Goal: Task Accomplishment & Management: Complete application form

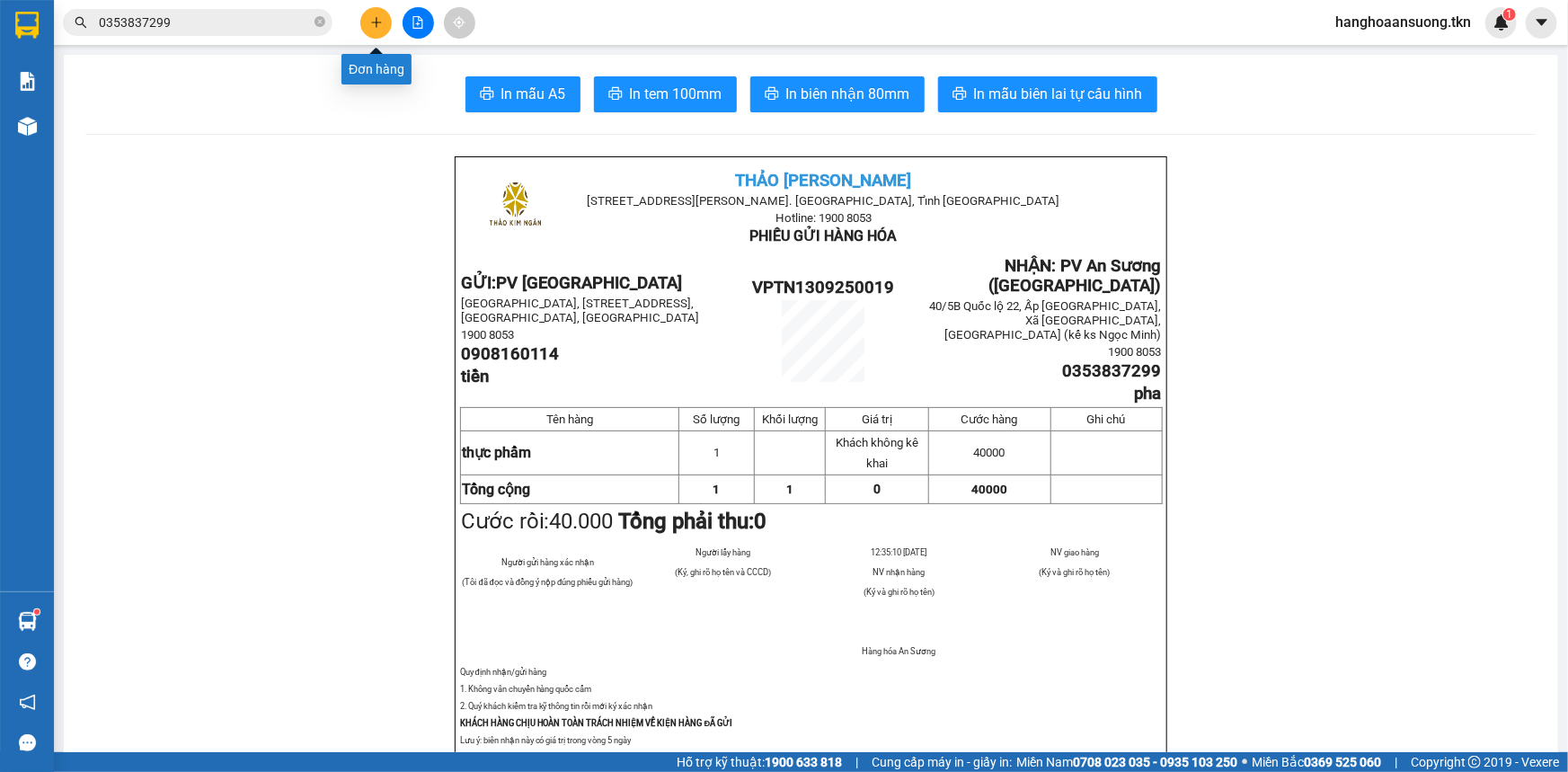
click at [374, 25] on icon "plus" at bounding box center [377, 22] width 13 height 13
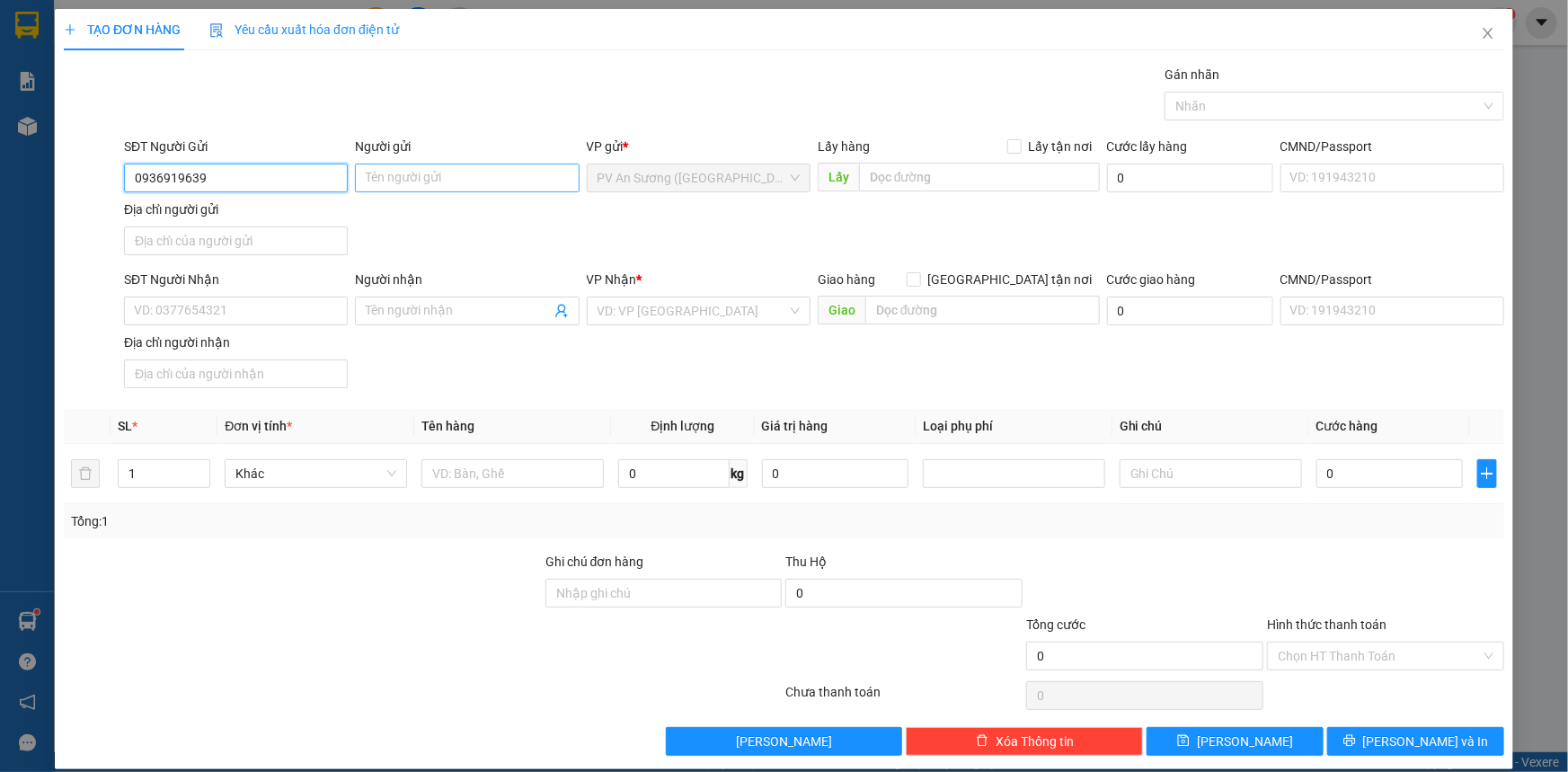
type input "0936919639"
click at [487, 178] on input "Người gửi" at bounding box center [466, 177] width 224 height 29
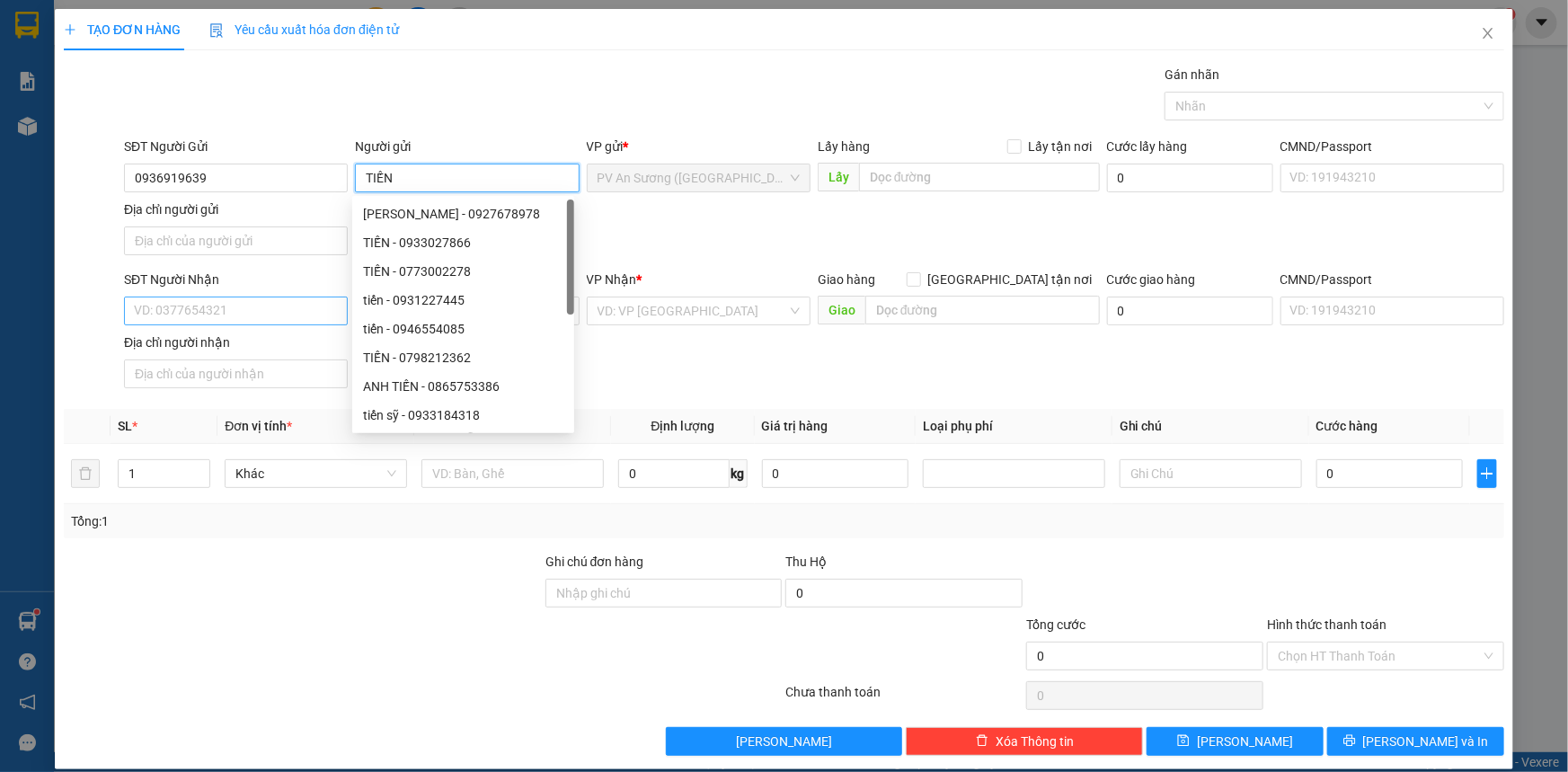
type input "TIẾN"
click at [276, 306] on input "SĐT Người Nhận" at bounding box center [235, 311] width 224 height 29
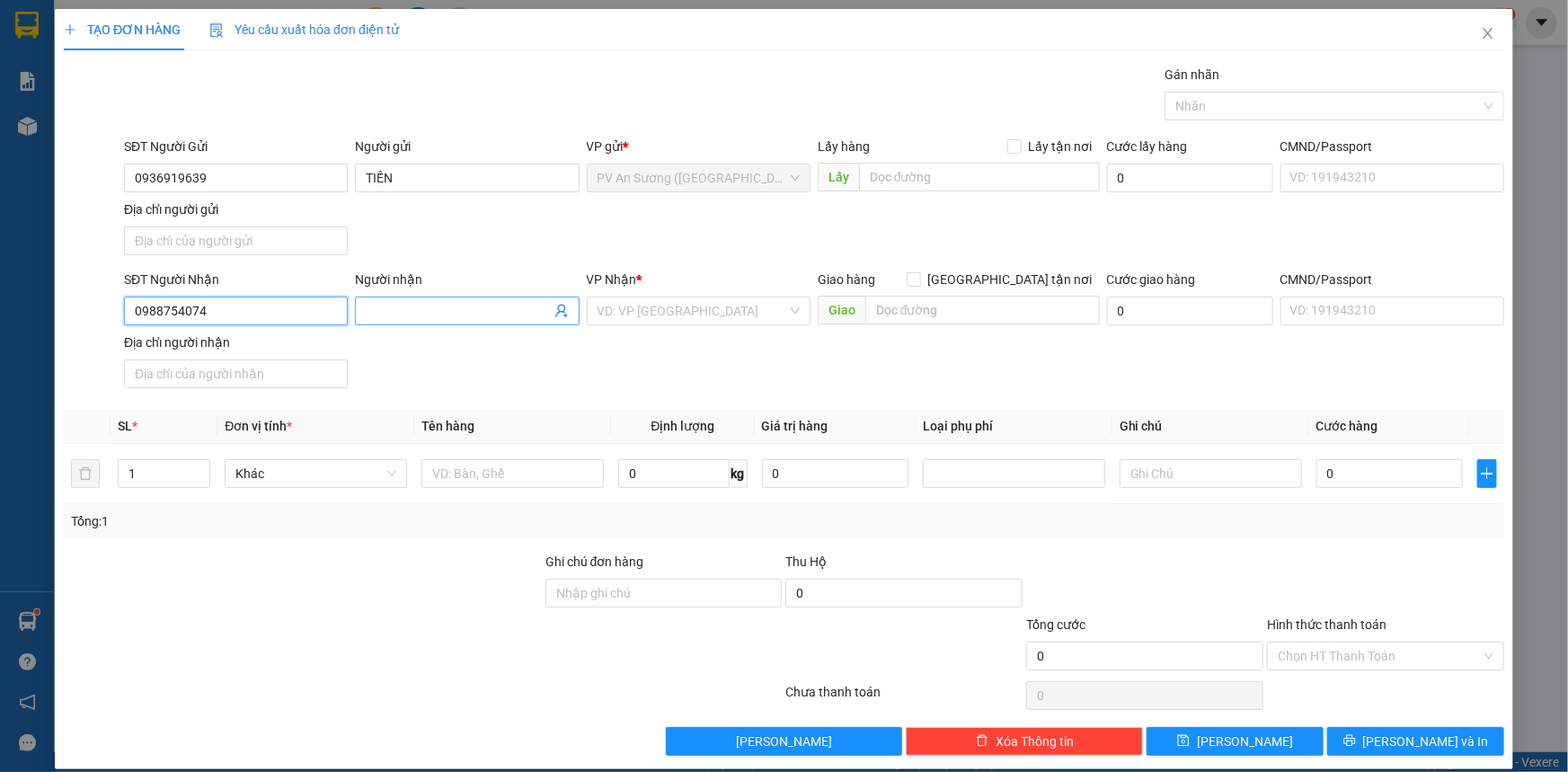
type input "0988754074"
click at [435, 298] on span at bounding box center [466, 311] width 224 height 29
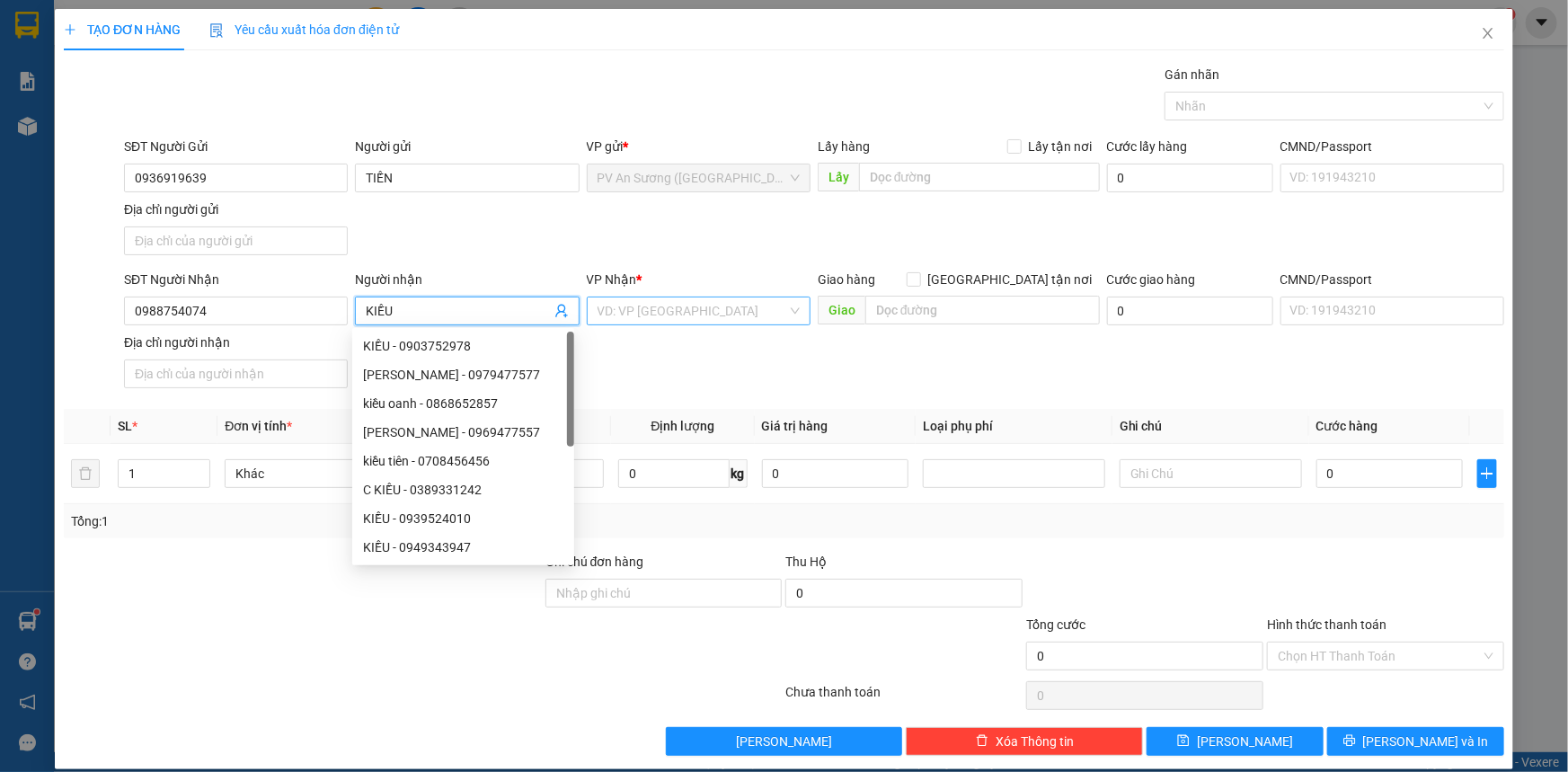
type input "KIỀU"
click at [651, 315] on input "search" at bounding box center [692, 311] width 189 height 27
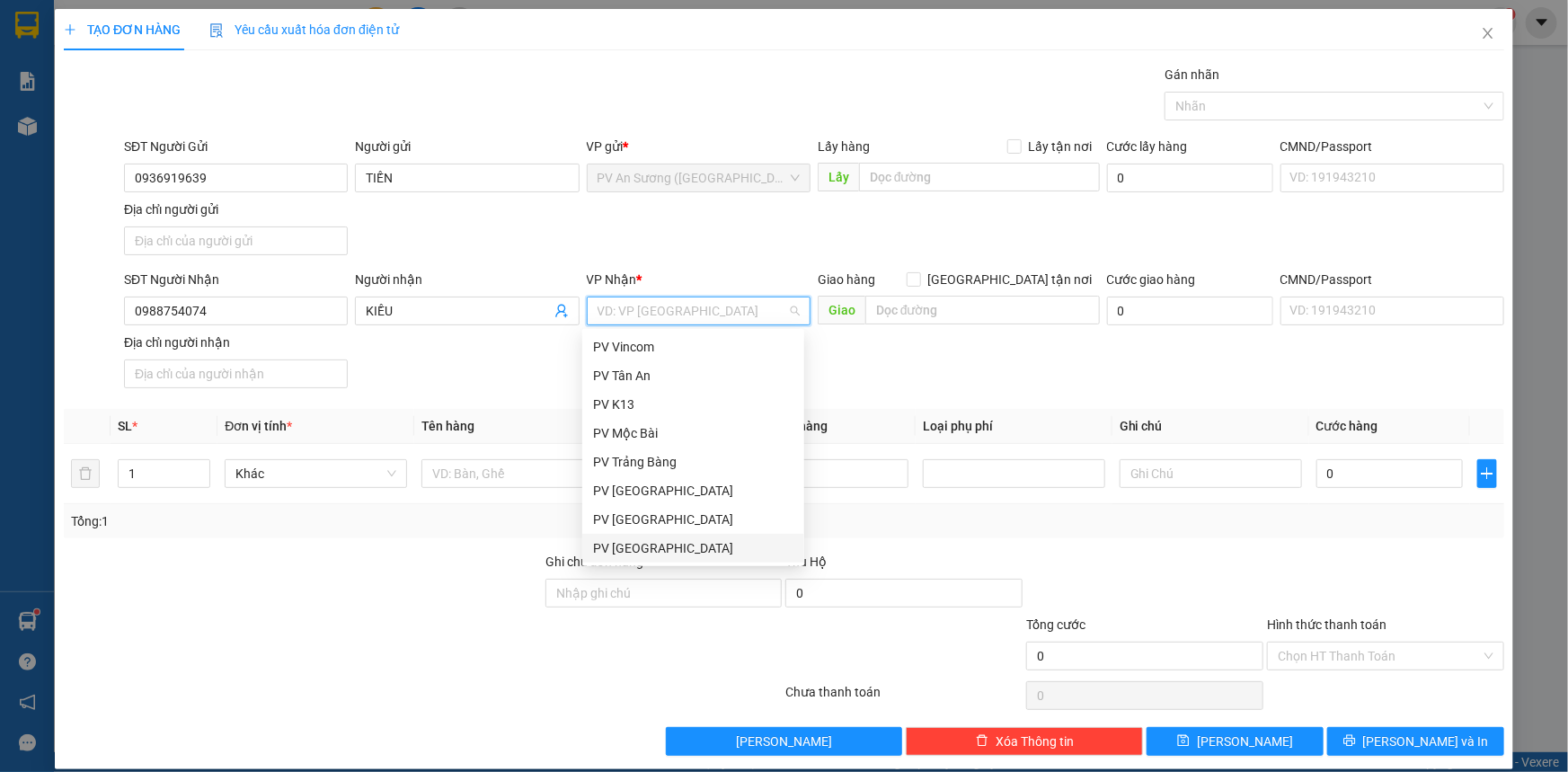
click at [663, 547] on div "PV [GEOGRAPHIC_DATA]" at bounding box center [692, 548] width 200 height 20
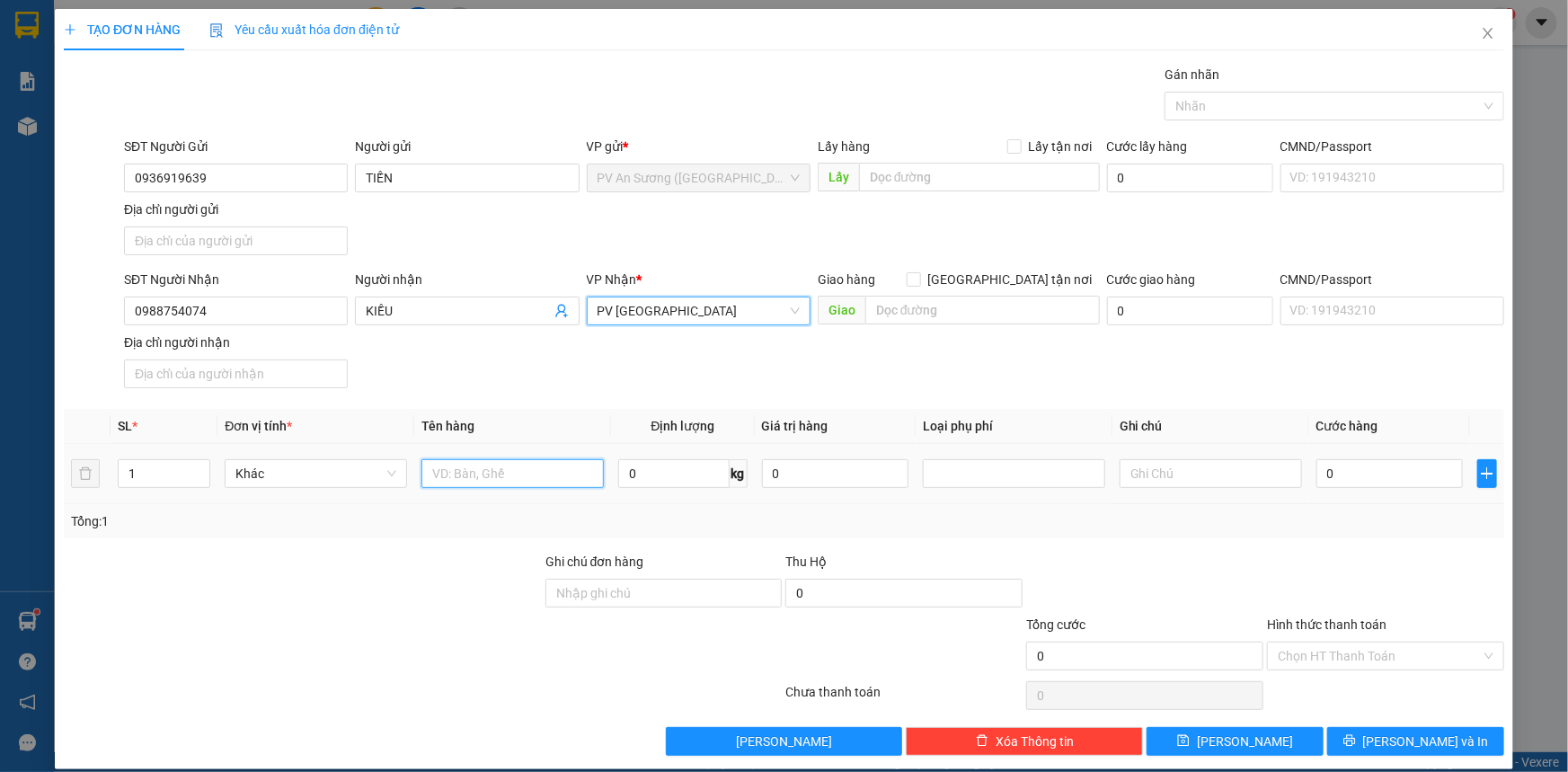
click at [447, 472] on input "text" at bounding box center [512, 473] width 182 height 29
type input "D"
type input "ĐT IPHON X"
click at [1153, 475] on input "text" at bounding box center [1210, 473] width 182 height 29
type input "HƯ BỂ K ĐỀN"
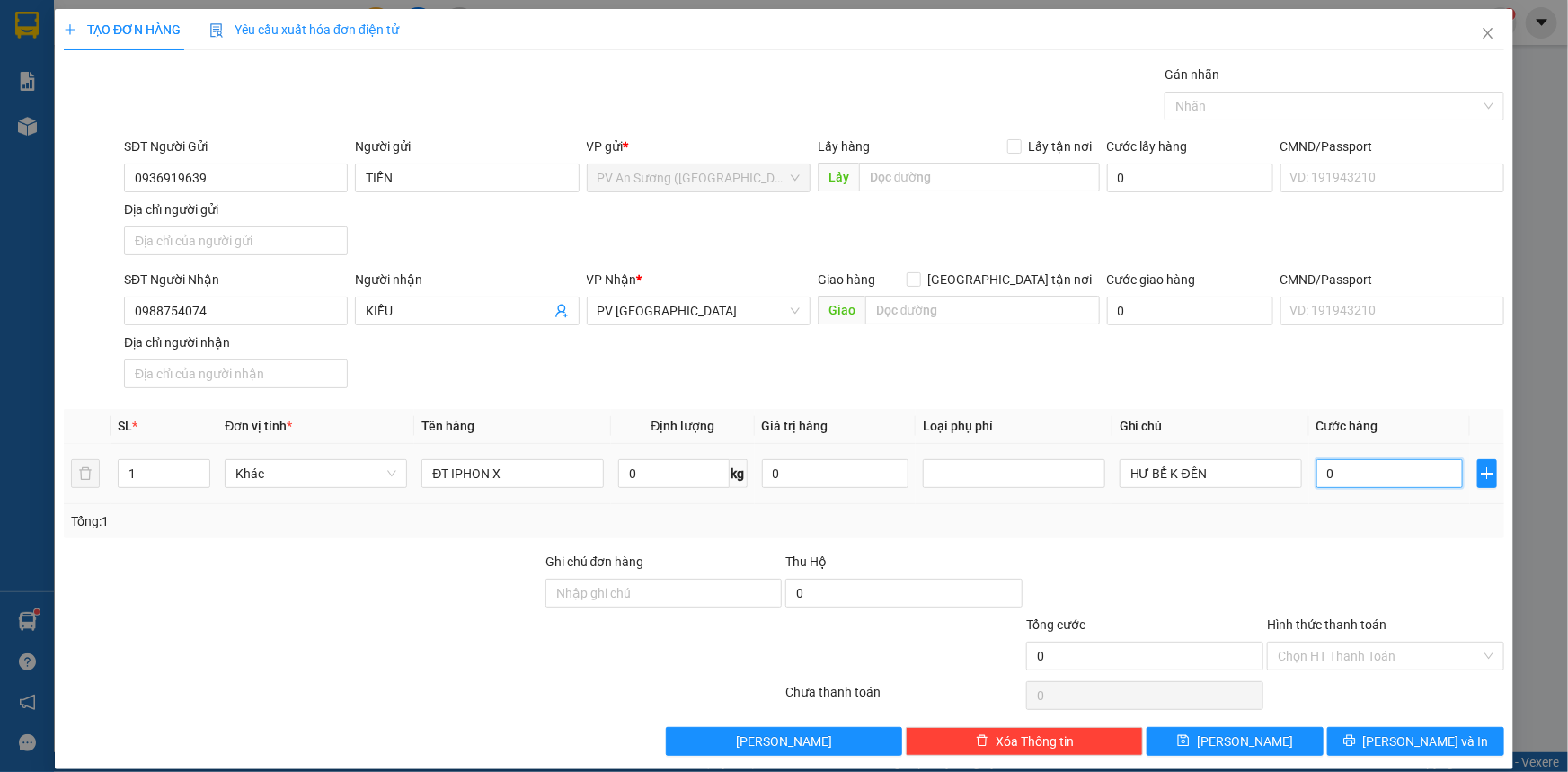
click at [1347, 471] on input "0" at bounding box center [1389, 473] width 146 height 29
click at [683, 301] on span "PV [GEOGRAPHIC_DATA]" at bounding box center [698, 311] width 202 height 27
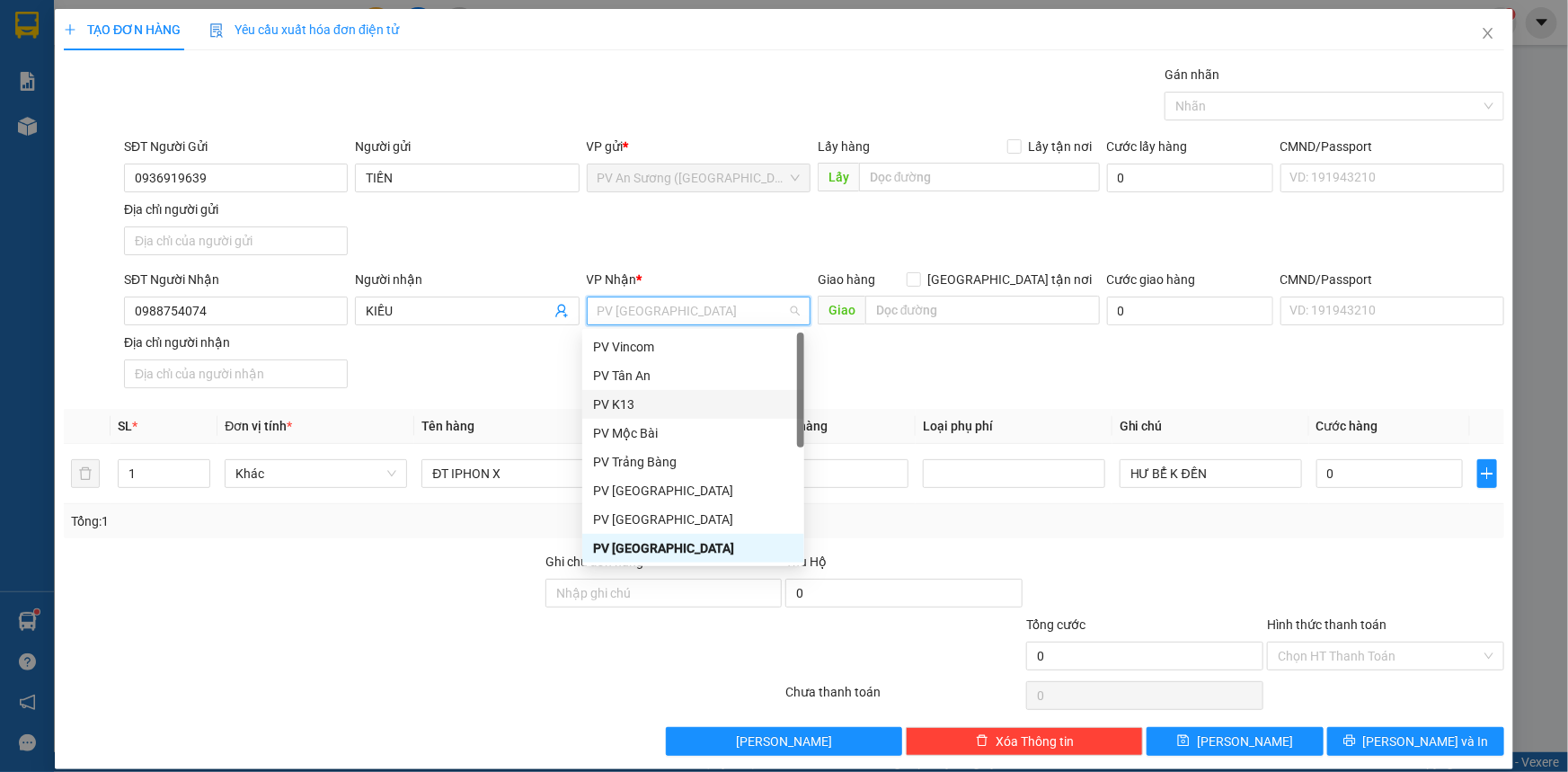
click at [673, 405] on div "PV K13" at bounding box center [692, 404] width 200 height 20
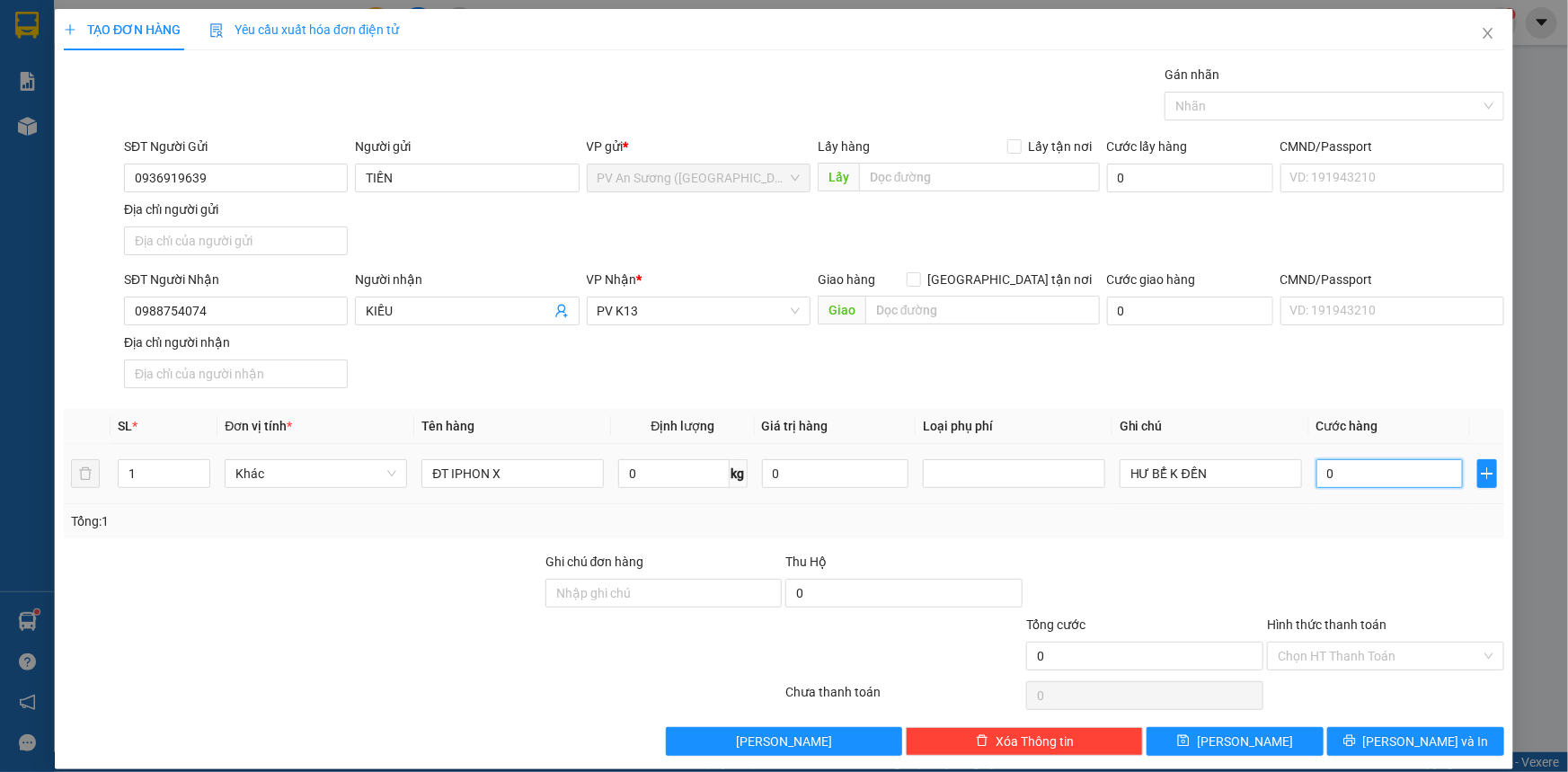
click at [1360, 473] on input "0" at bounding box center [1389, 473] width 146 height 29
type input "1"
type input "10"
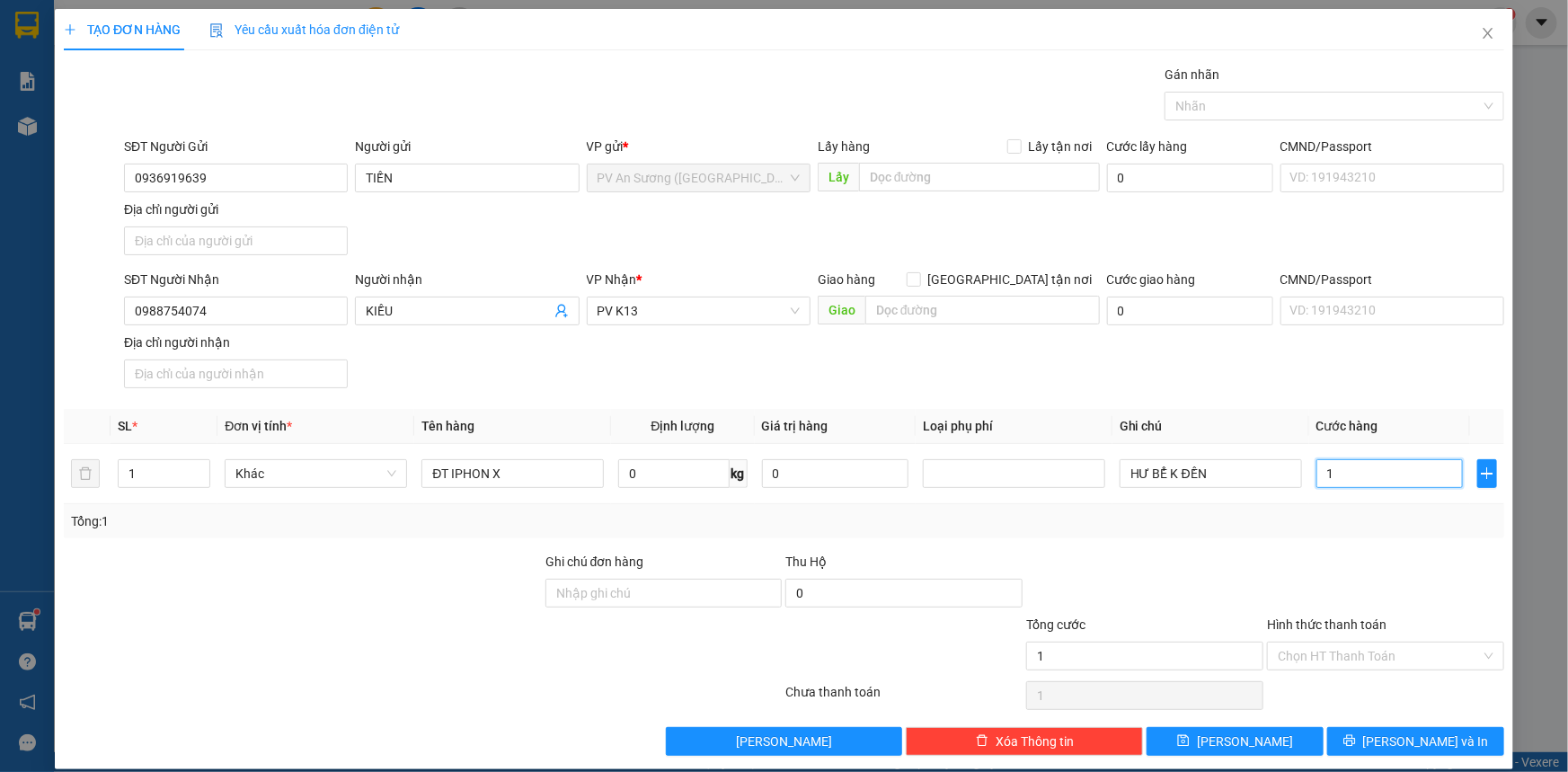
type input "10"
type input "100"
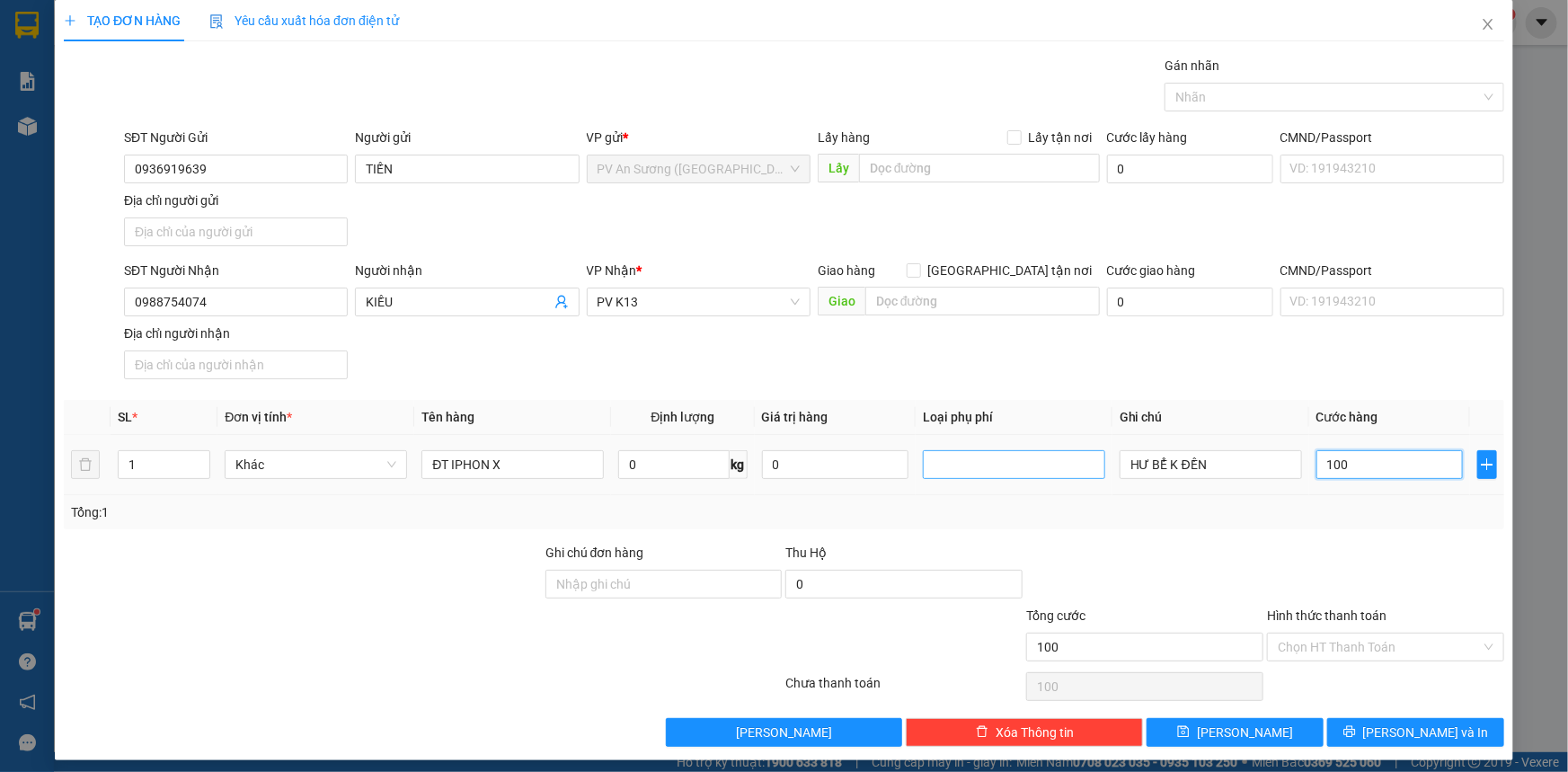
scroll to position [17, 0]
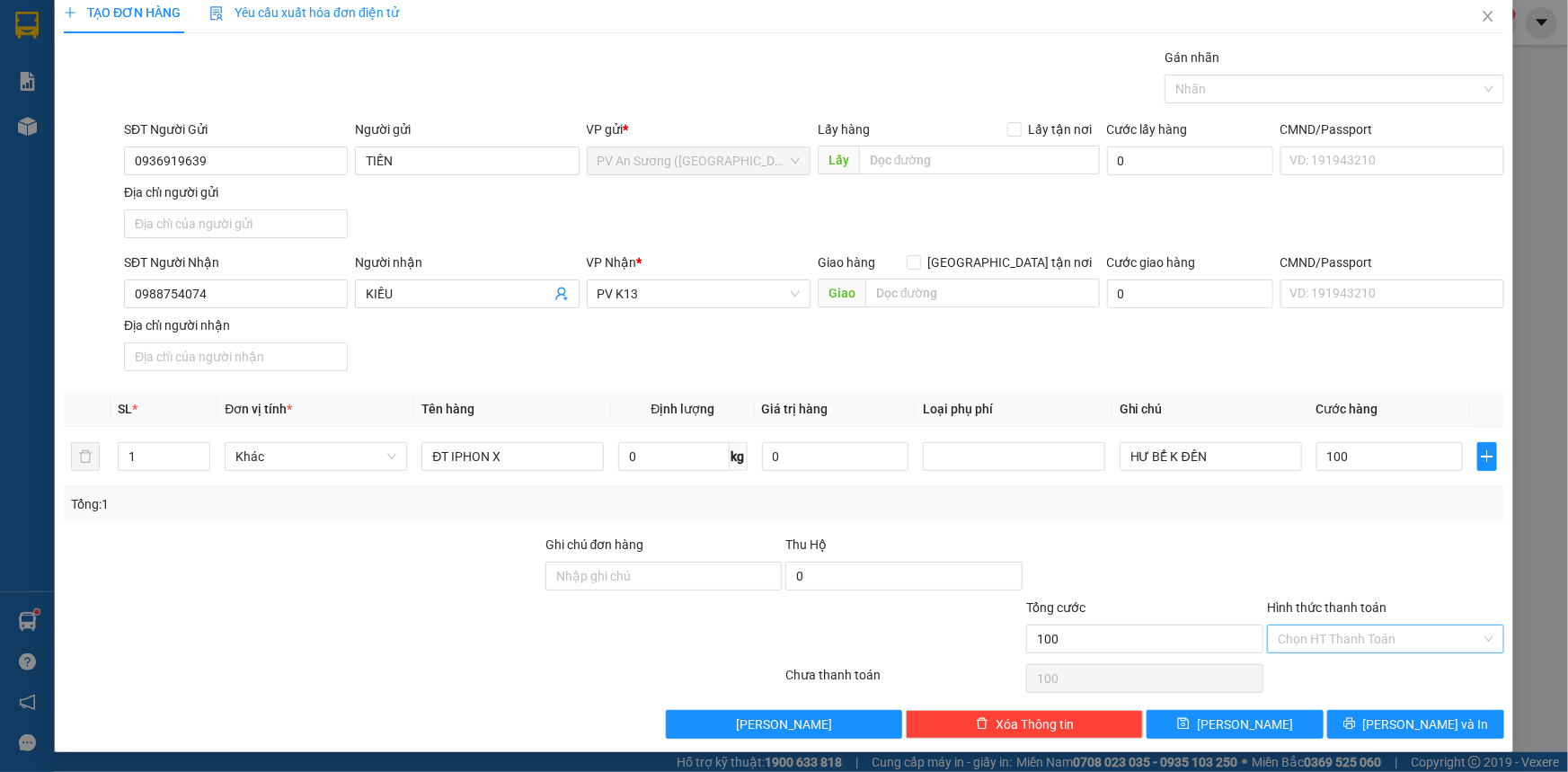
type input "100.000"
click at [1330, 638] on input "Hình thức thanh toán" at bounding box center [1380, 639] width 203 height 27
click at [1318, 670] on div "Tại văn phòng" at bounding box center [1375, 673] width 214 height 20
type input "0"
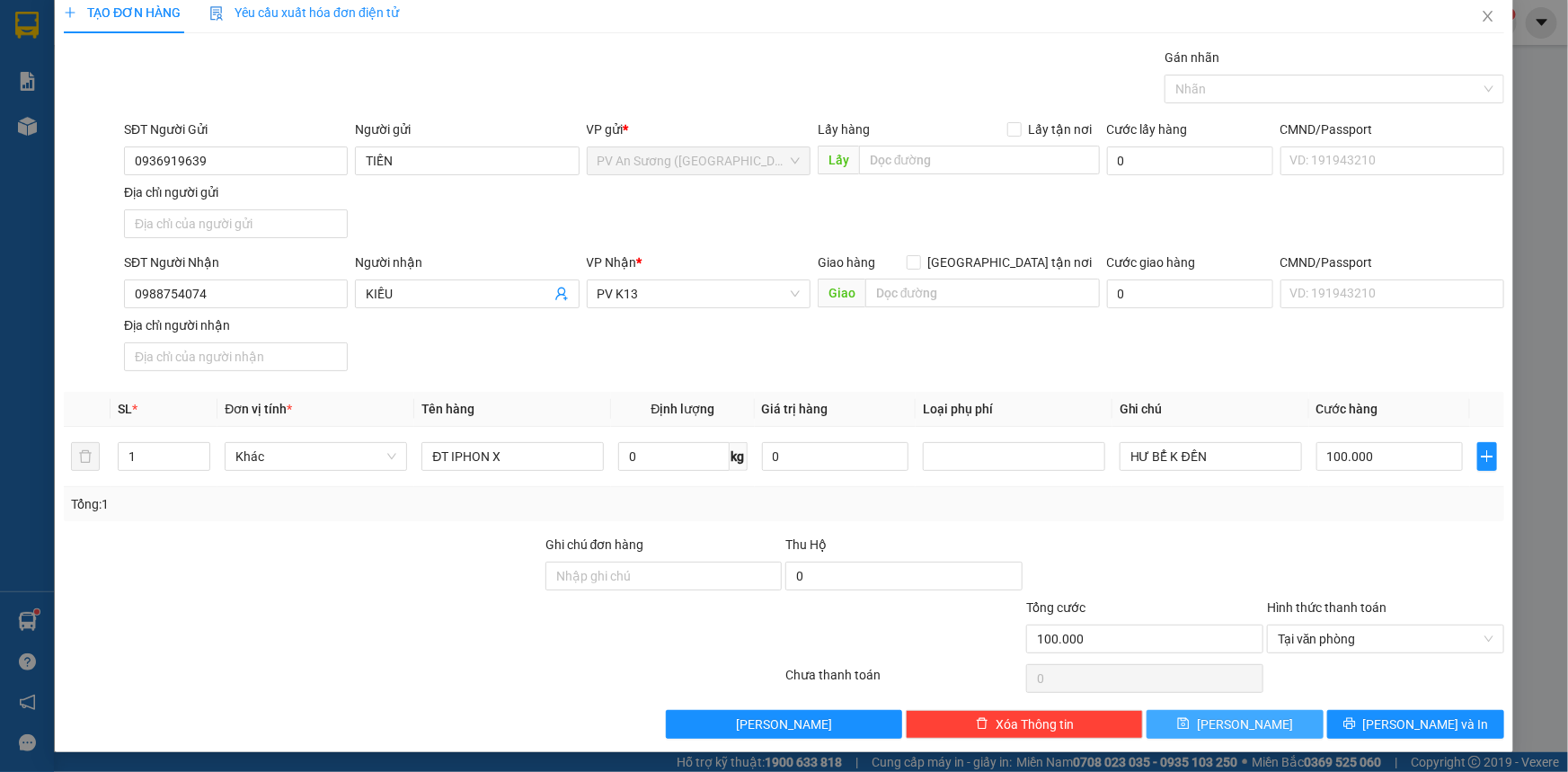
click at [1251, 722] on button "[PERSON_NAME]" at bounding box center [1235, 724] width 177 height 29
type input "0"
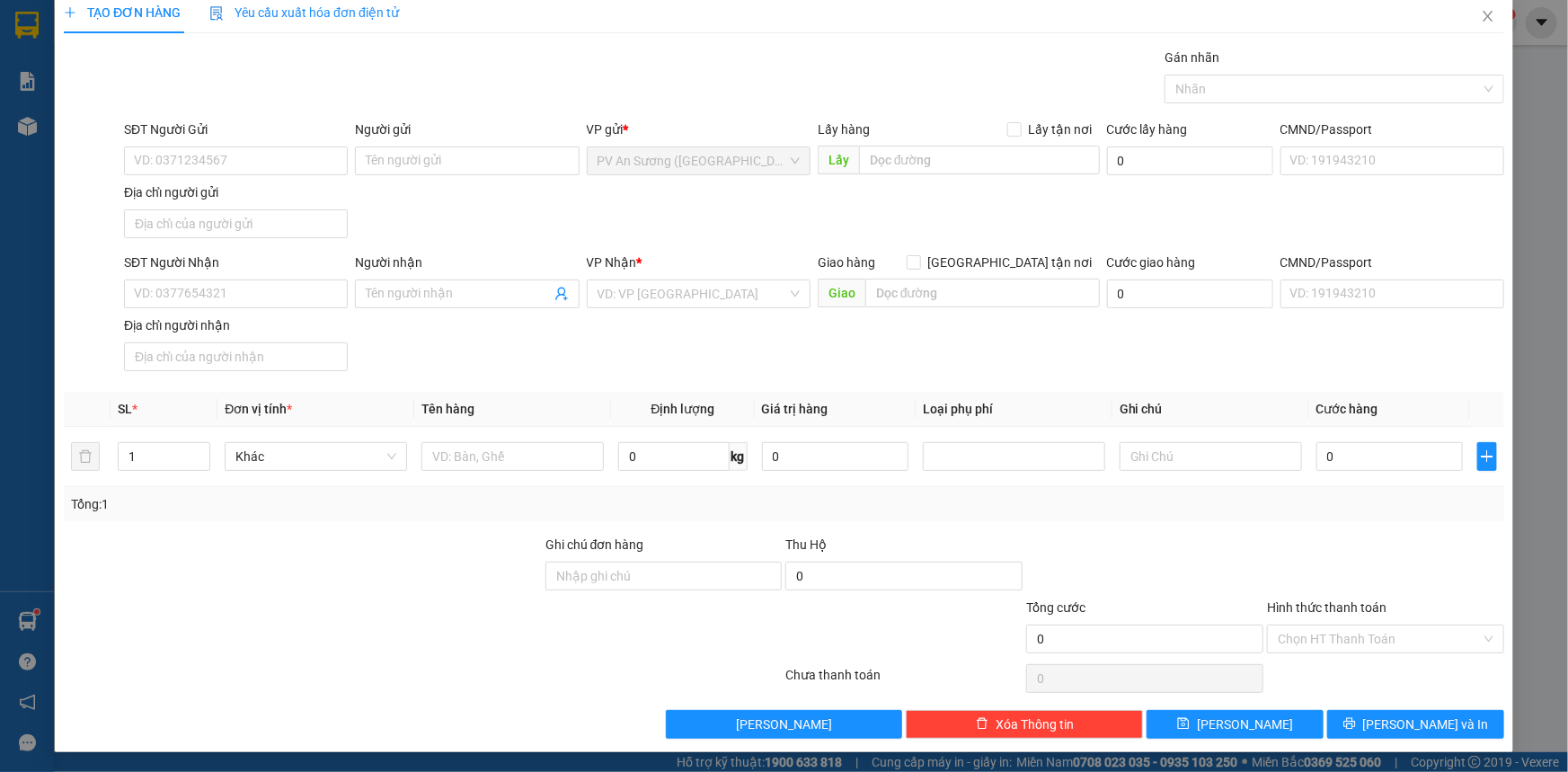
click at [26, 15] on div "TẠO ĐƠN HÀNG Yêu cầu xuất hóa đơn điện tử Transit Pickup Surcharge Ids Transit …" at bounding box center [784, 386] width 1568 height 772
click at [1480, 14] on icon "close" at bounding box center [1487, 16] width 14 height 14
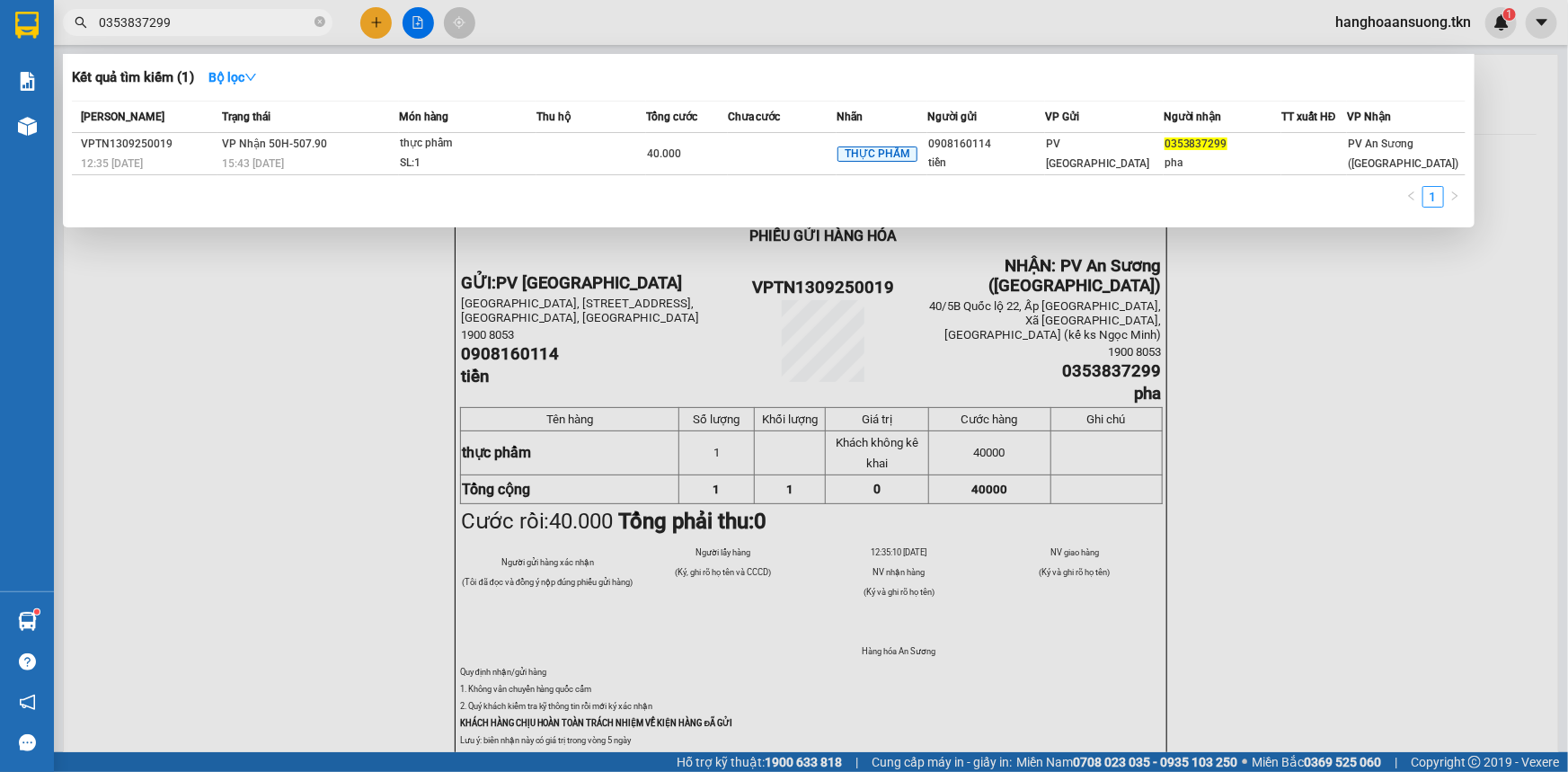
click at [243, 24] on input "0353837299" at bounding box center [204, 23] width 212 height 20
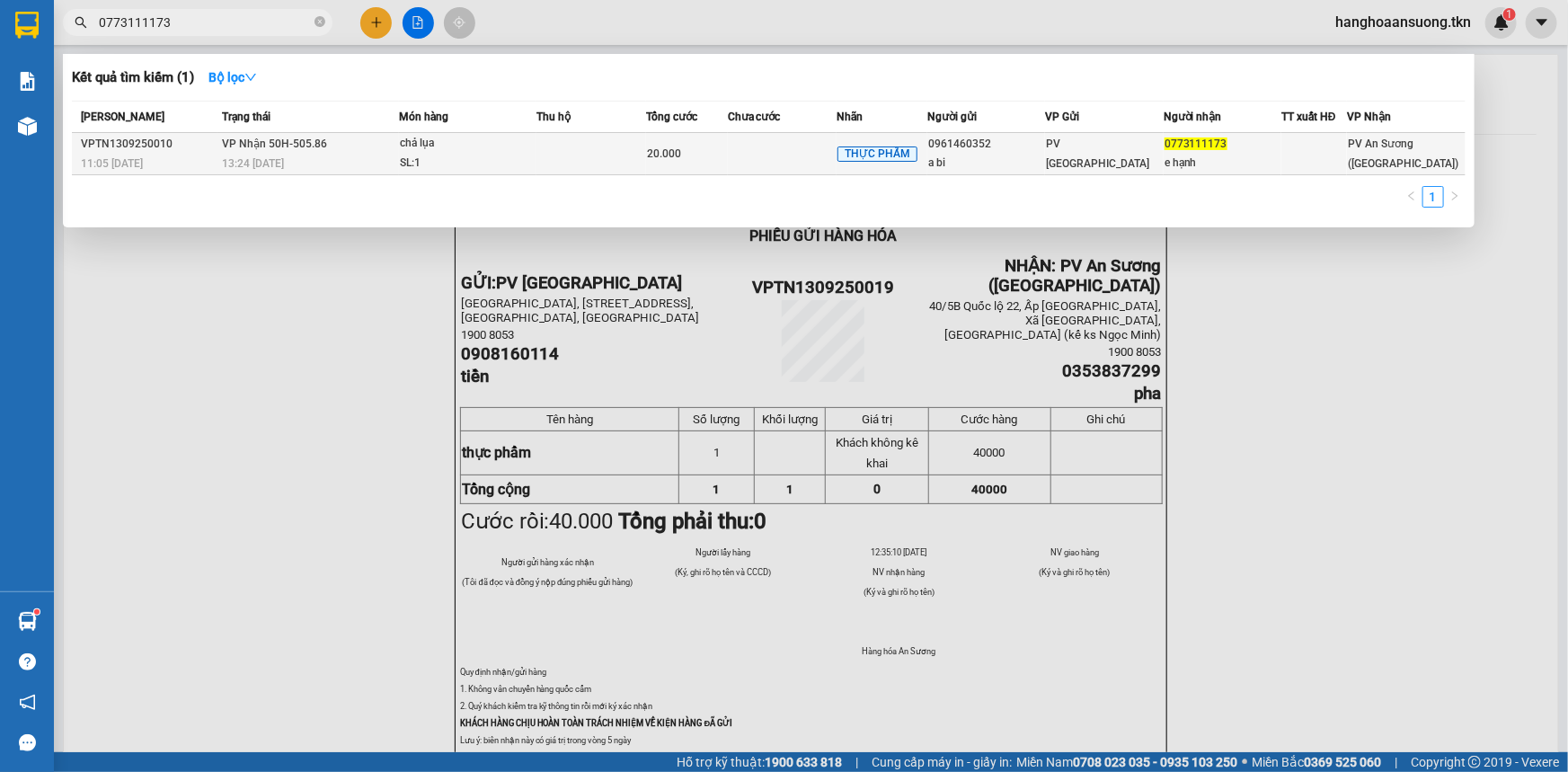
type input "0773111173"
click at [710, 157] on div "20.000" at bounding box center [686, 153] width 80 height 20
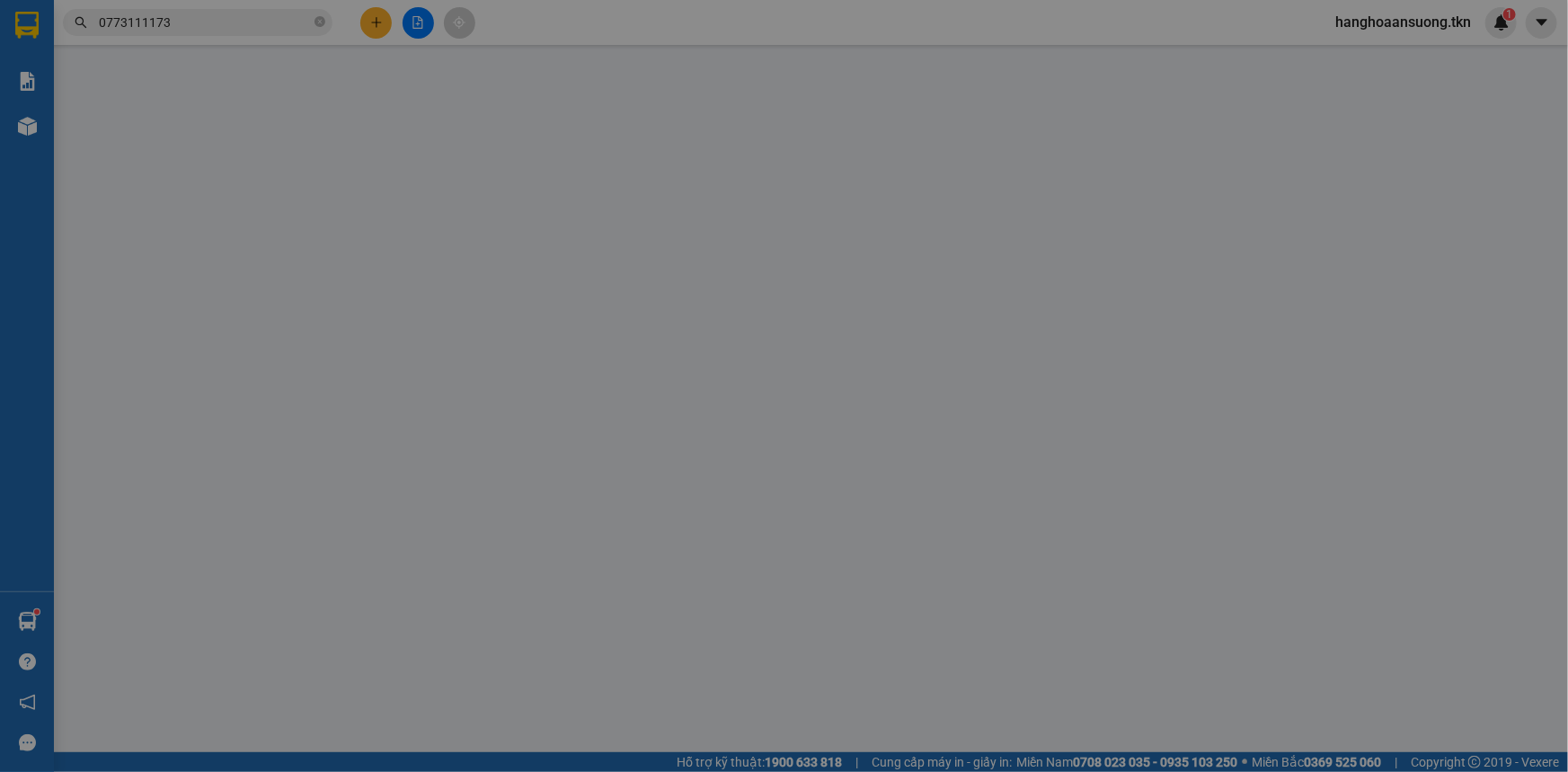
type input "0961460352"
type input "a bi"
type input "0773111173"
type input "e hạnh"
type input "20.000"
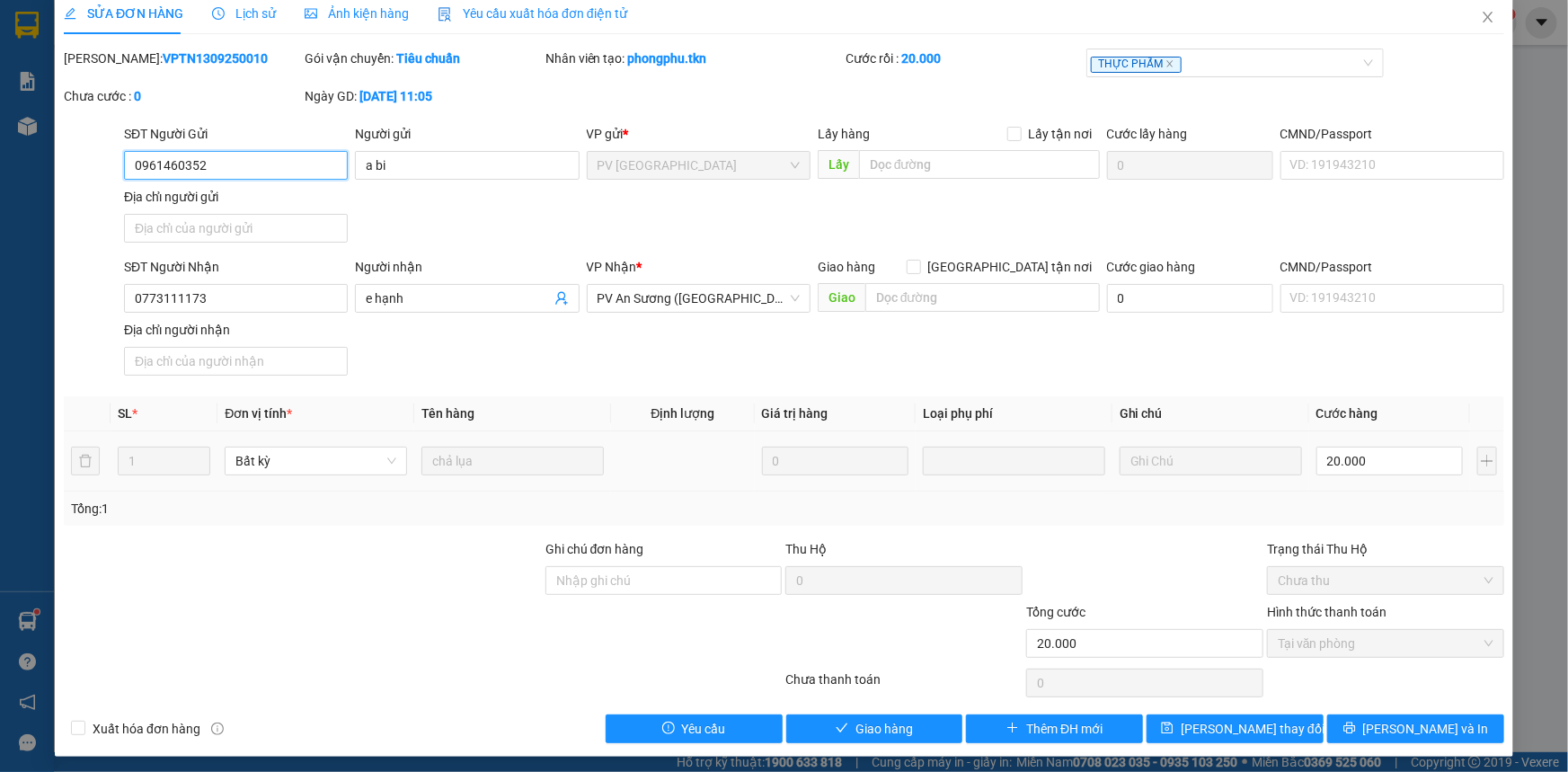
scroll to position [21, 0]
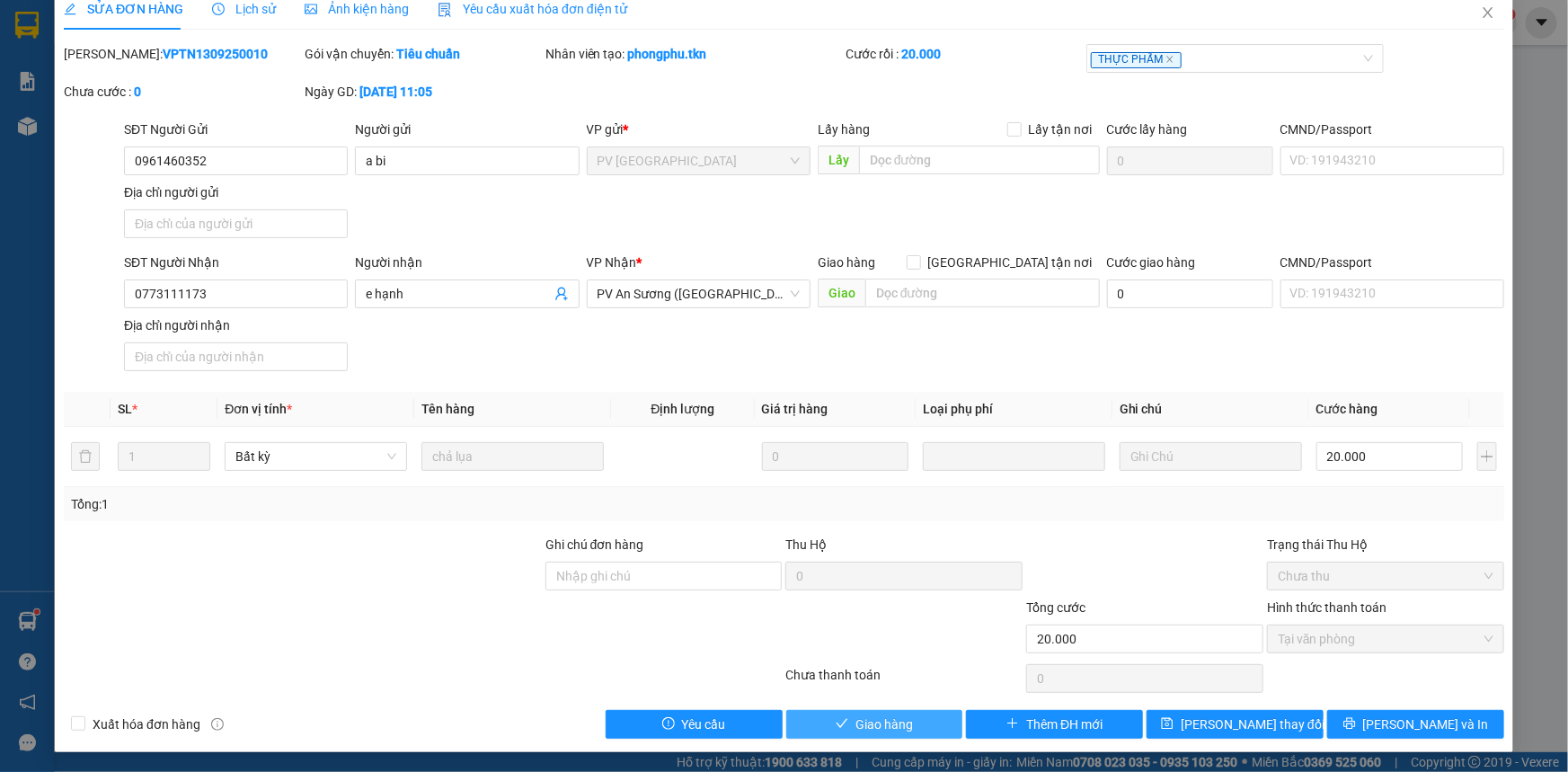
click at [856, 719] on span "Giao hàng" at bounding box center [885, 724] width 58 height 20
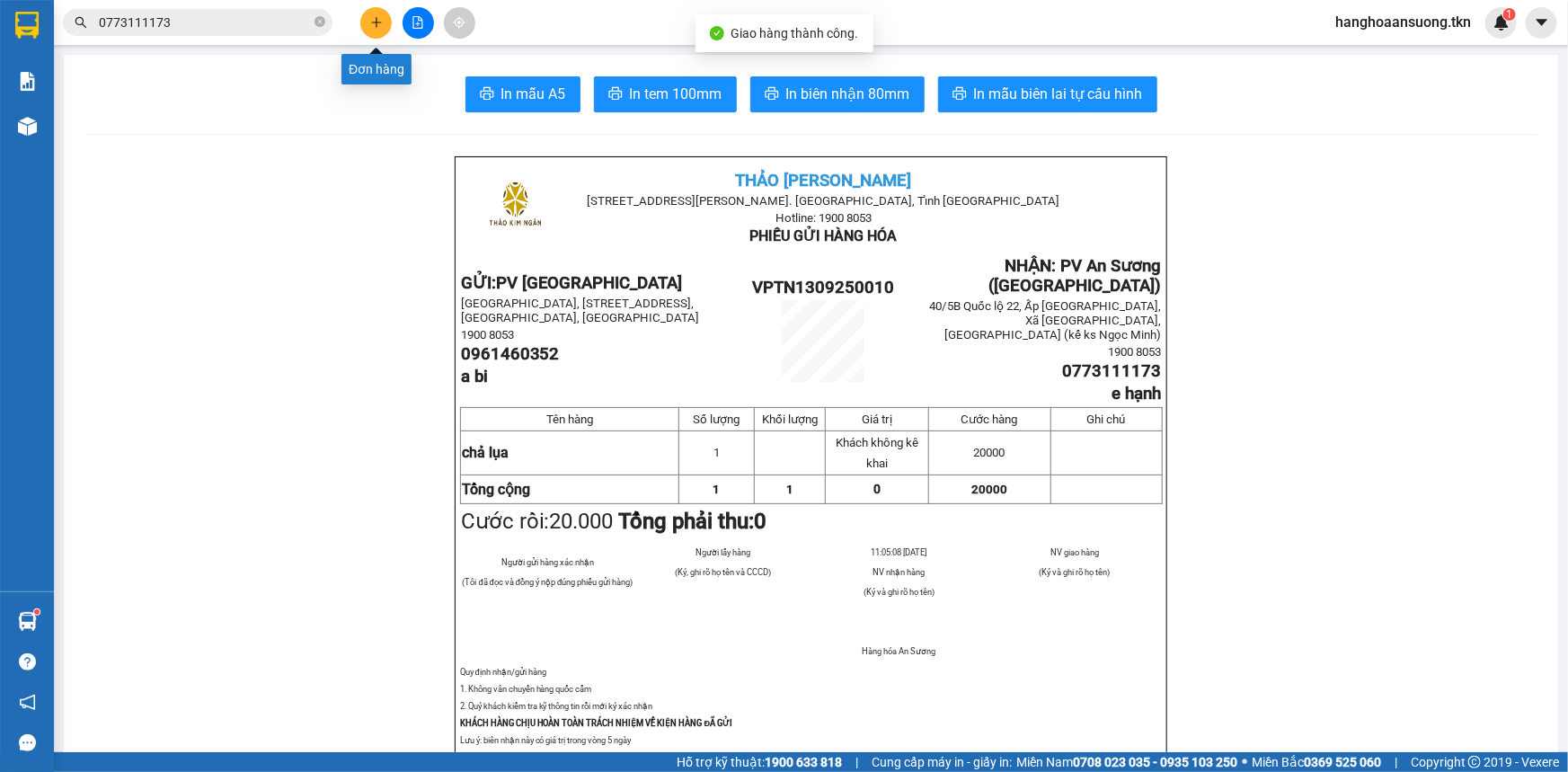
click at [373, 26] on icon "plus" at bounding box center [377, 22] width 13 height 13
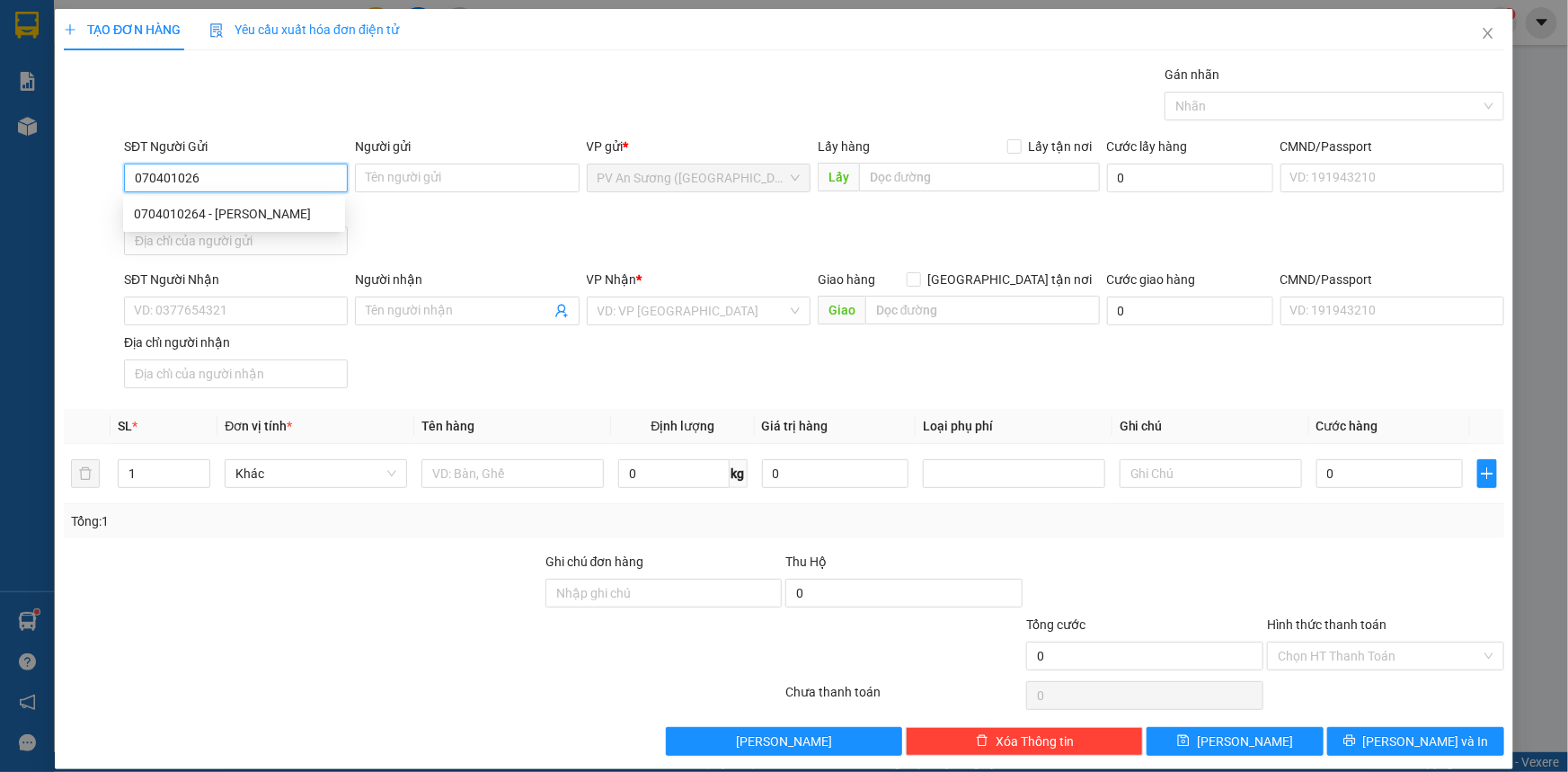
type input "0704010264"
click at [257, 217] on div "0704010264 - [PERSON_NAME]" at bounding box center [233, 214] width 200 height 20
type input "[PERSON_NAME]"
type input "0967990960"
type input "hùng"
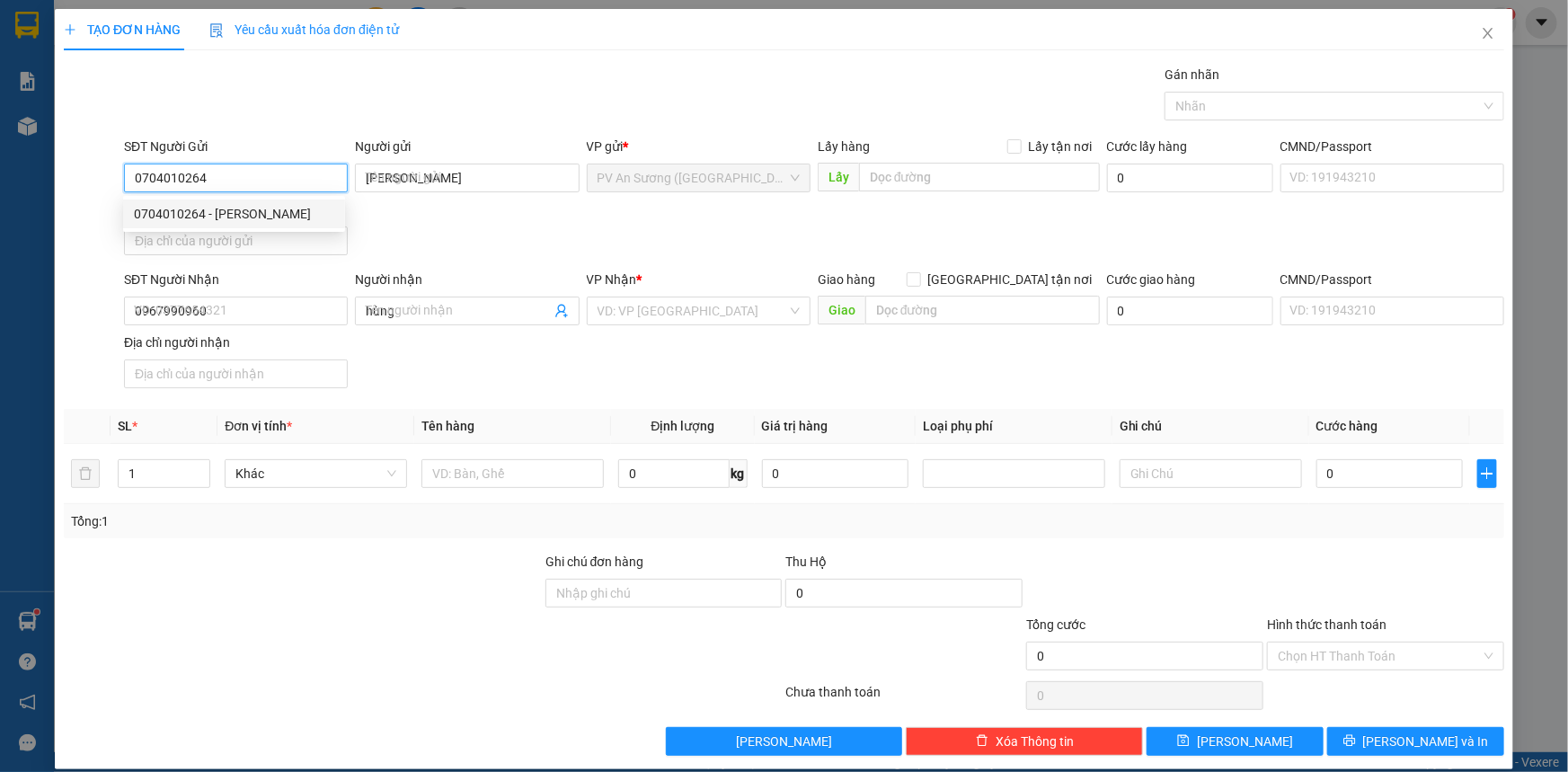
type input "20.000"
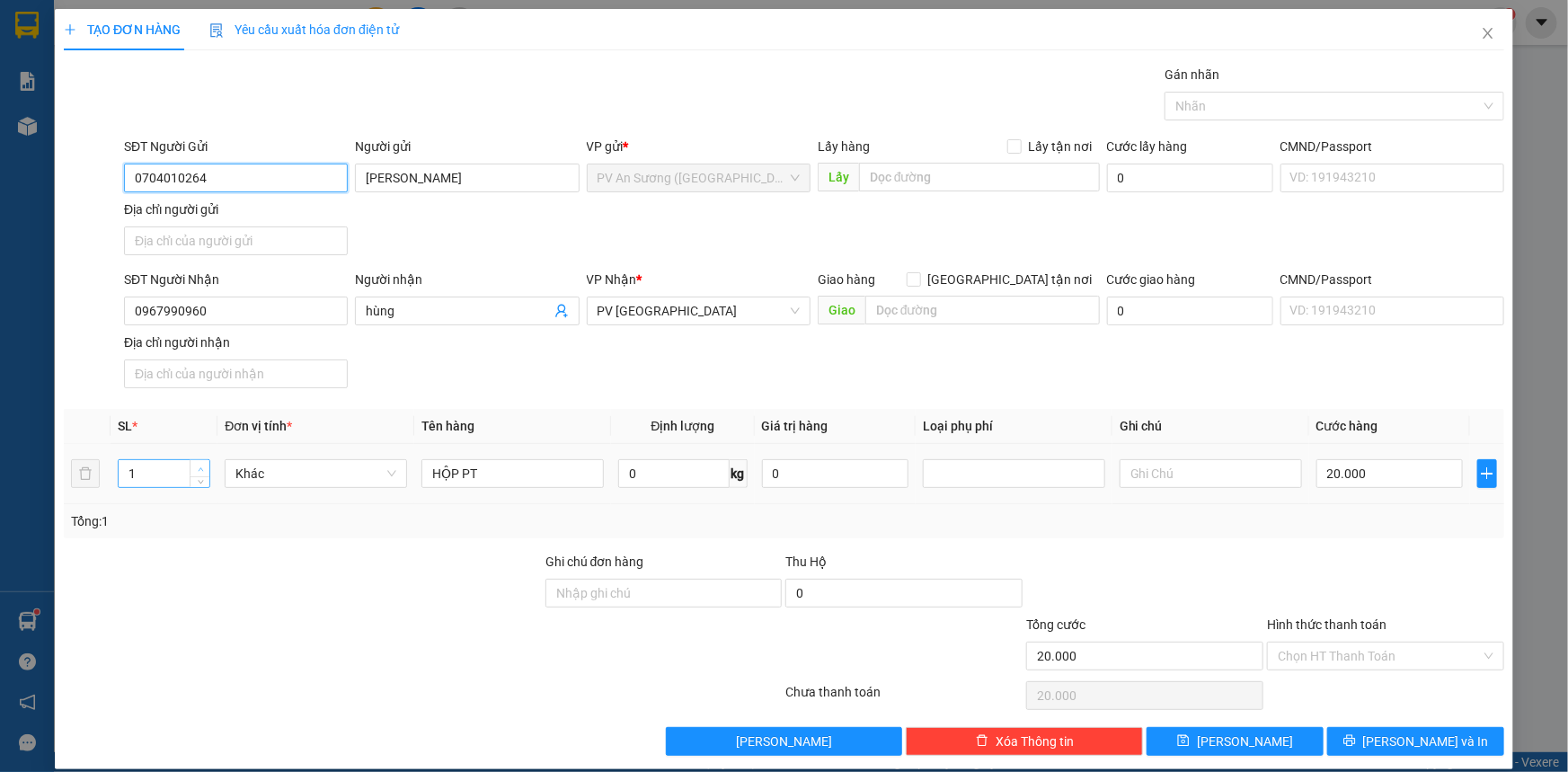
type input "0704010264"
type input "2"
click at [200, 467] on icon "up" at bounding box center [199, 469] width 5 height 4
click at [489, 473] on input "HỘP PT" at bounding box center [512, 473] width 182 height 29
type input "0"
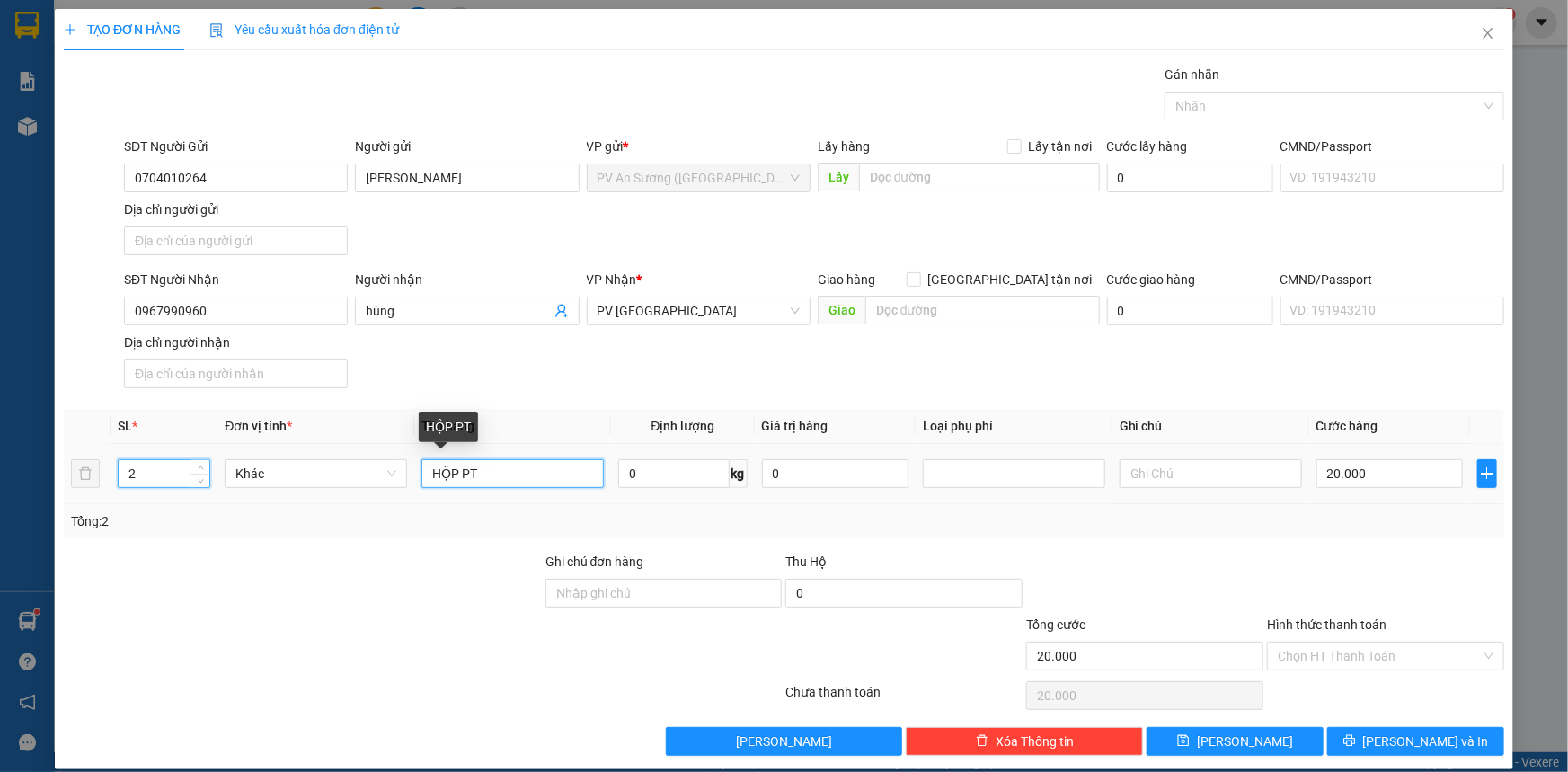
type input "0"
type input "H"
type input "KIỆN MÁY +TÚI PK"
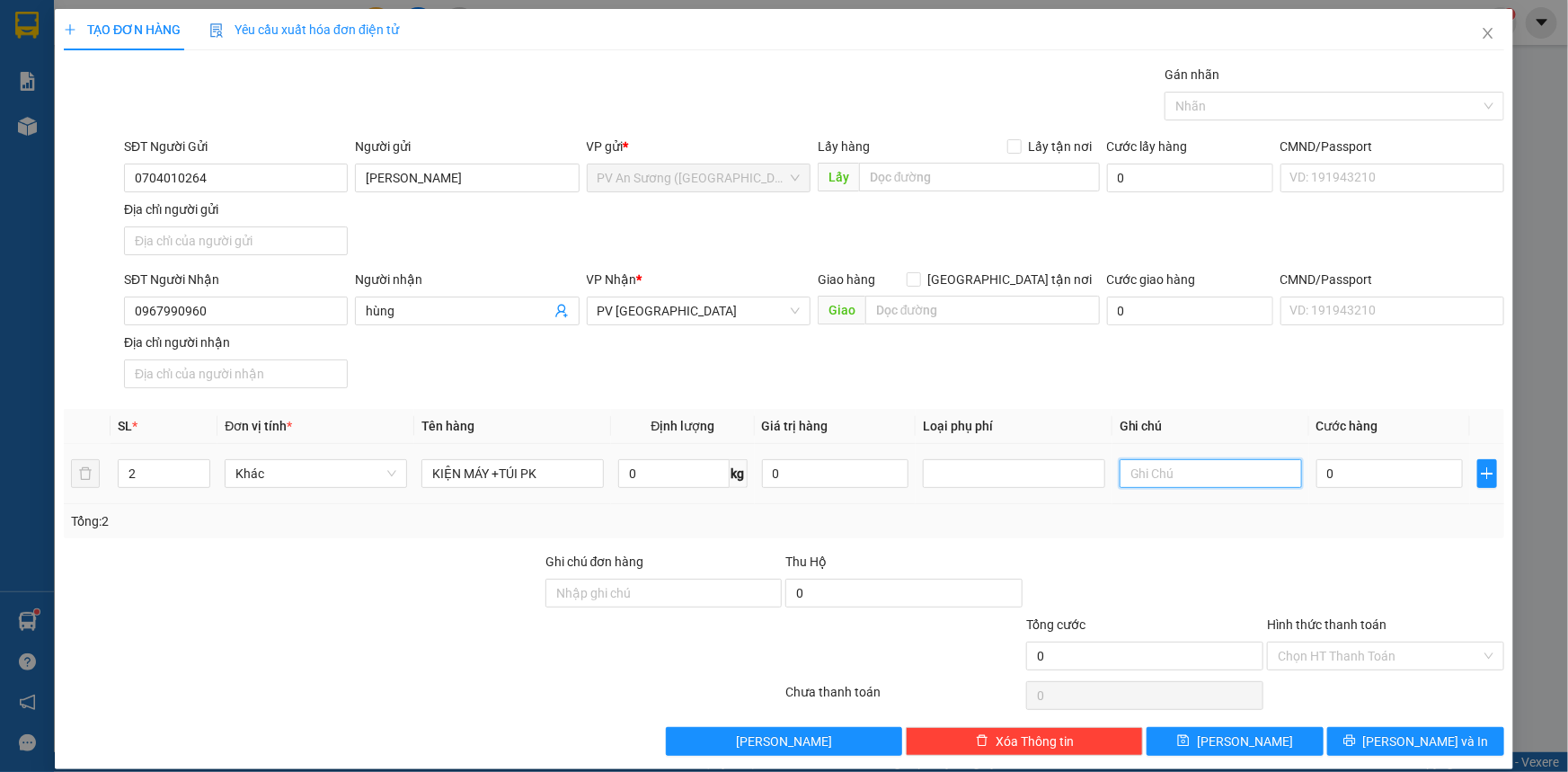
click at [1154, 469] on input "text" at bounding box center [1210, 473] width 182 height 29
type input "HƯ BỂ K ĐỀN"
click at [1352, 471] on input "0" at bounding box center [1389, 473] width 146 height 29
type input "1"
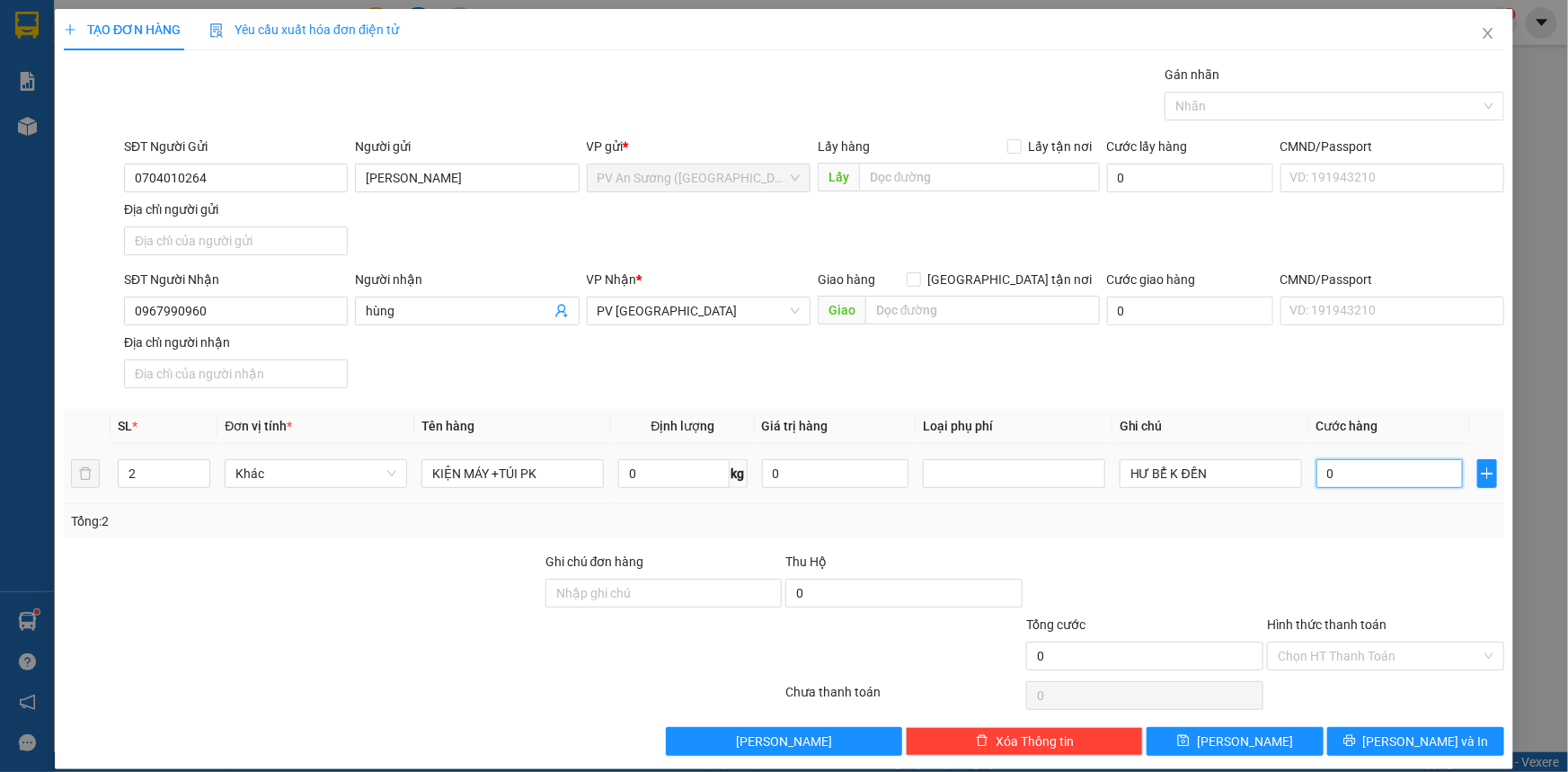
type input "1"
type input "12"
type input "120"
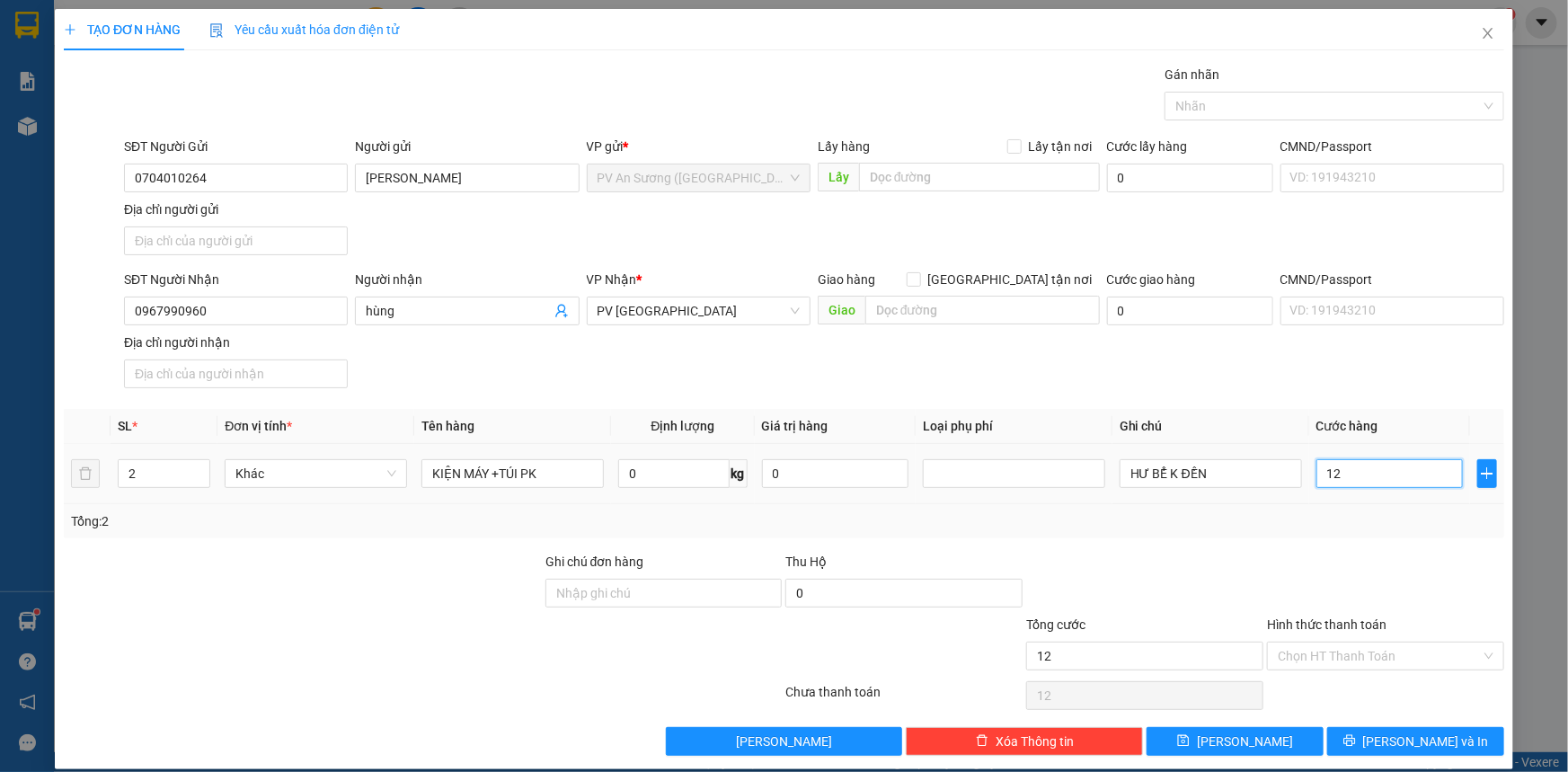
type input "120"
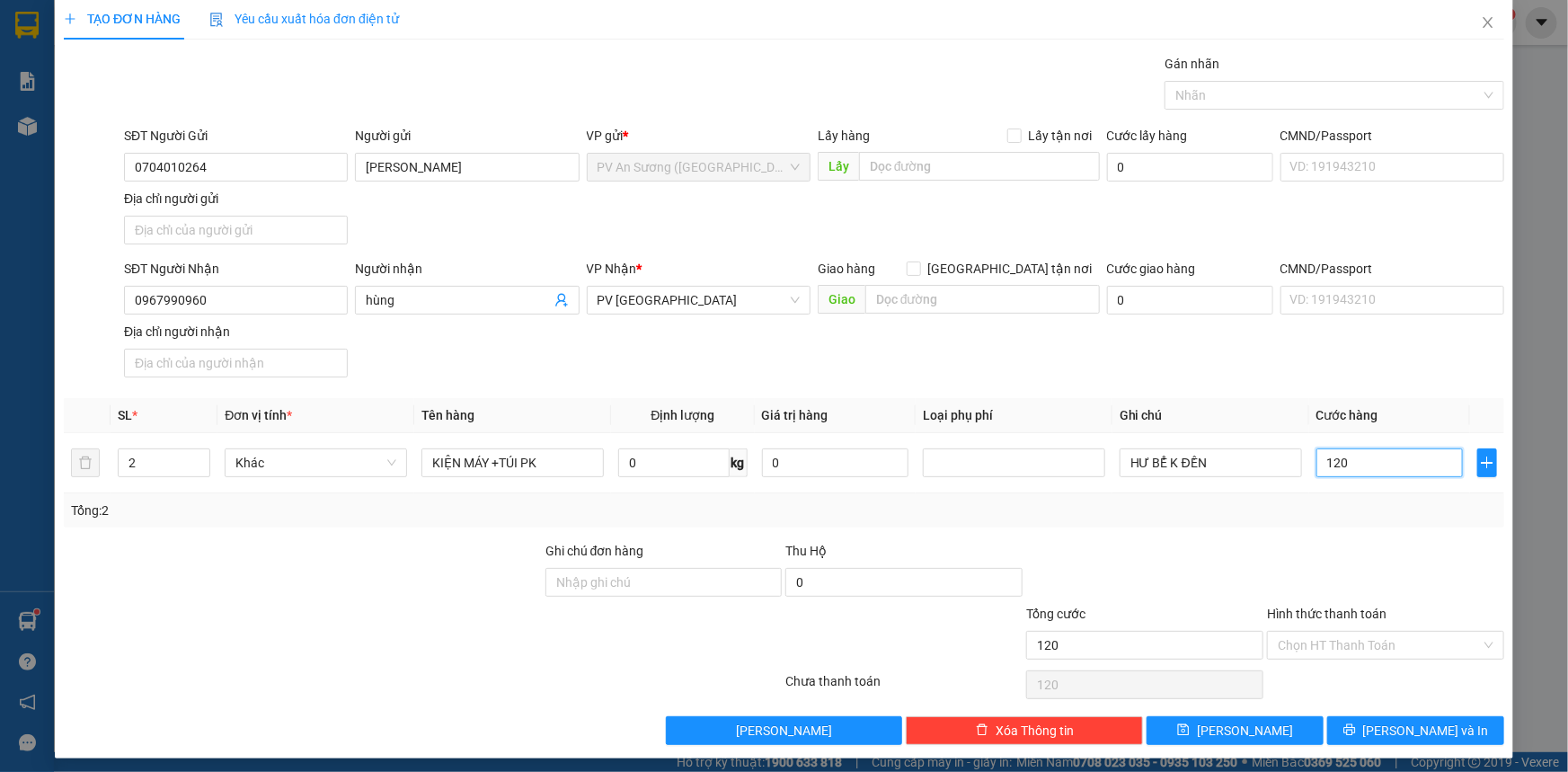
scroll to position [17, 0]
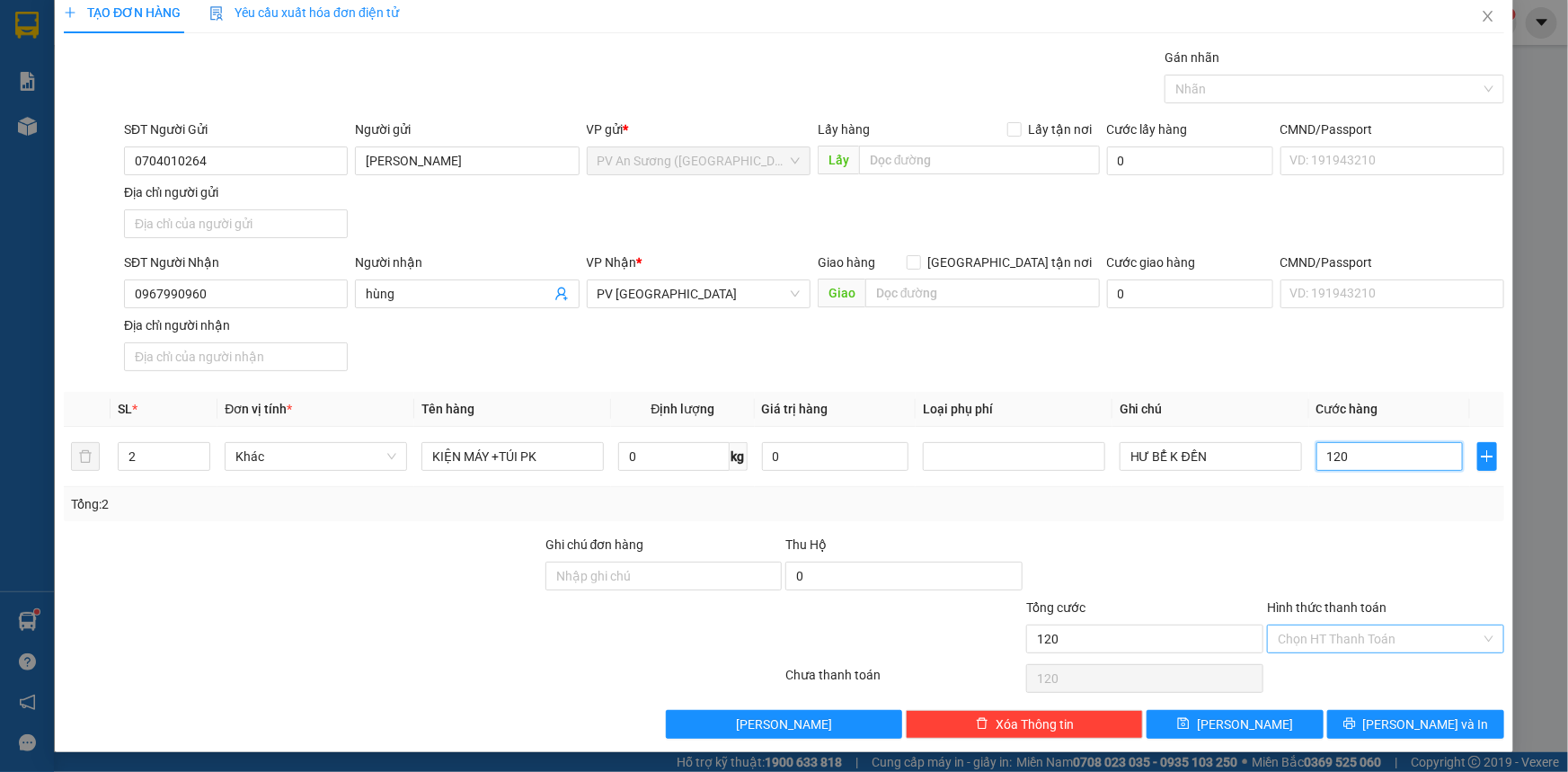
type input "120"
click at [1334, 630] on input "Hình thức thanh toán" at bounding box center [1380, 639] width 203 height 27
type input "120.000"
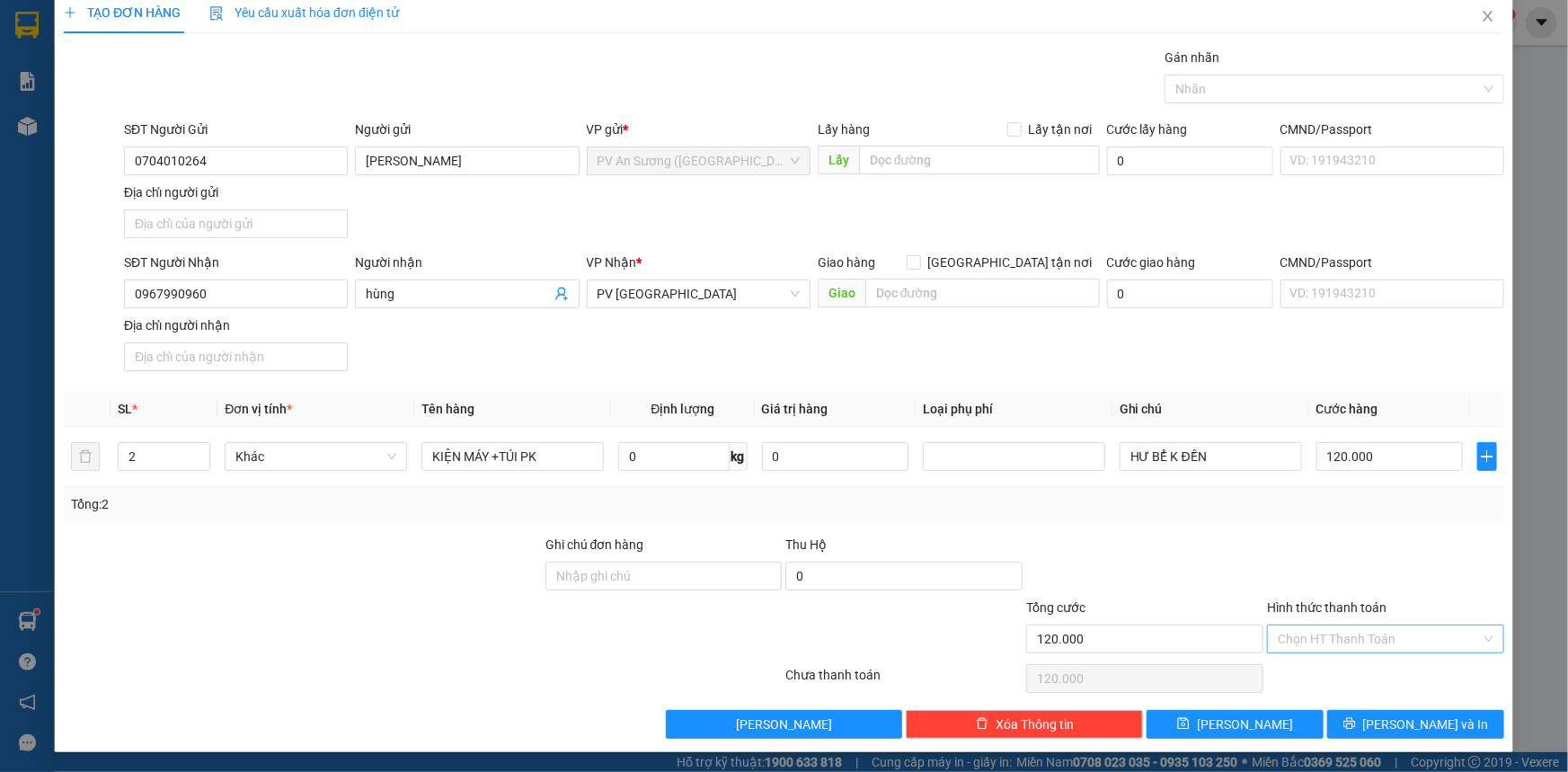
click at [1334, 630] on input "Hình thức thanh toán" at bounding box center [1380, 639] width 203 height 27
click at [1334, 670] on div "Tại văn phòng" at bounding box center [1375, 673] width 214 height 20
type input "0"
click at [1245, 719] on span "[PERSON_NAME]" at bounding box center [1244, 724] width 97 height 20
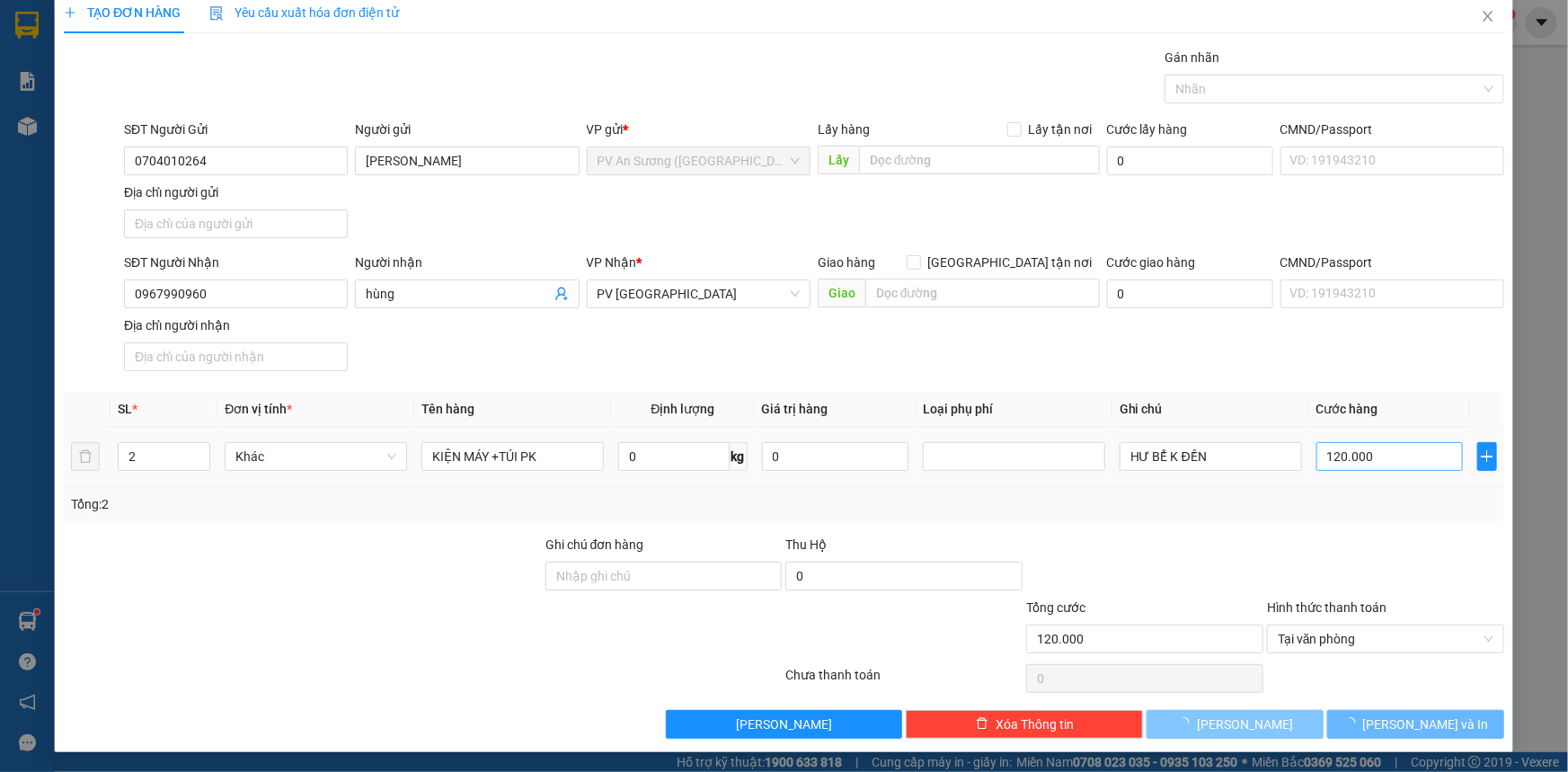
type input "0"
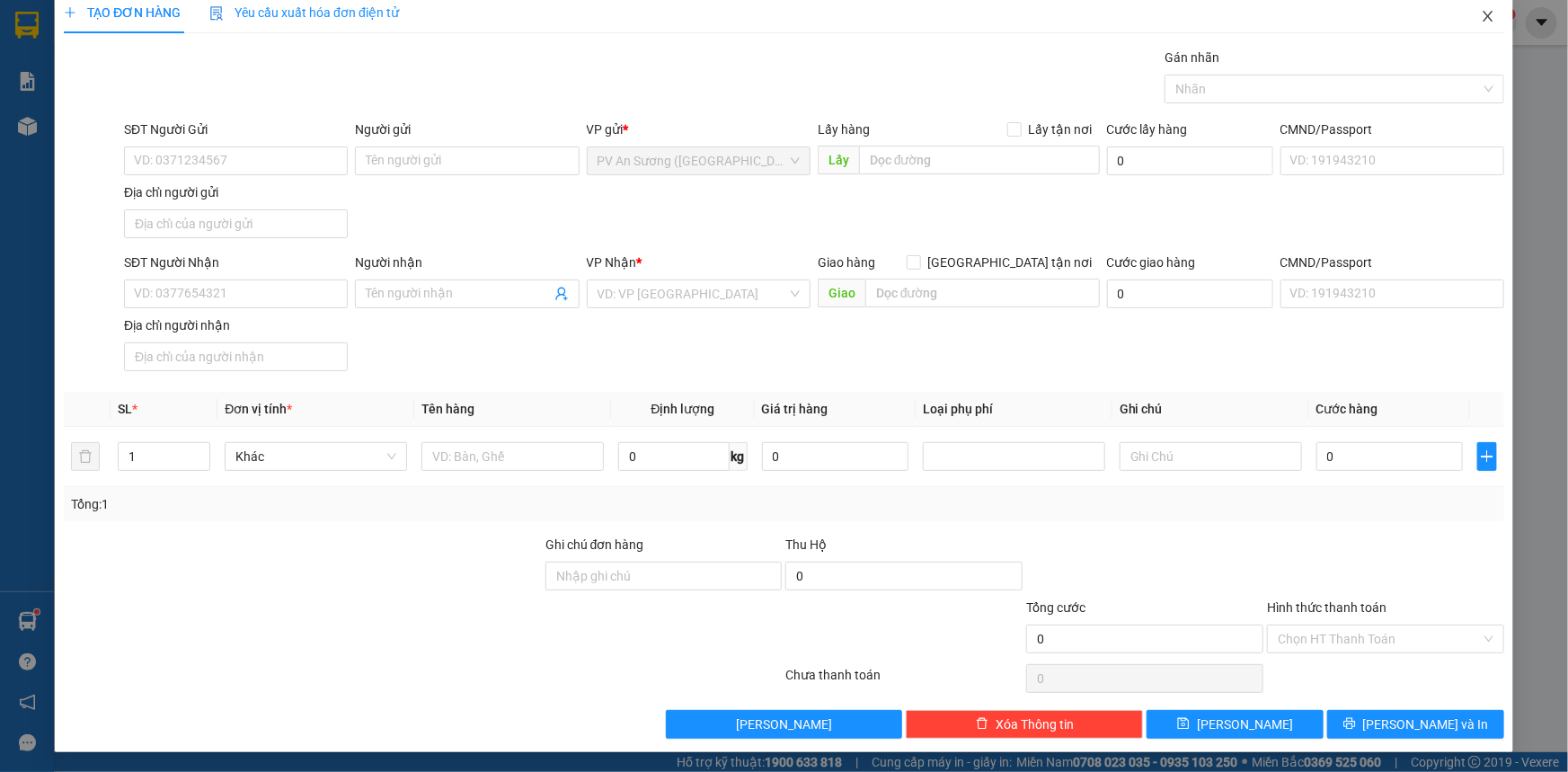
click at [1480, 18] on icon "close" at bounding box center [1487, 16] width 14 height 14
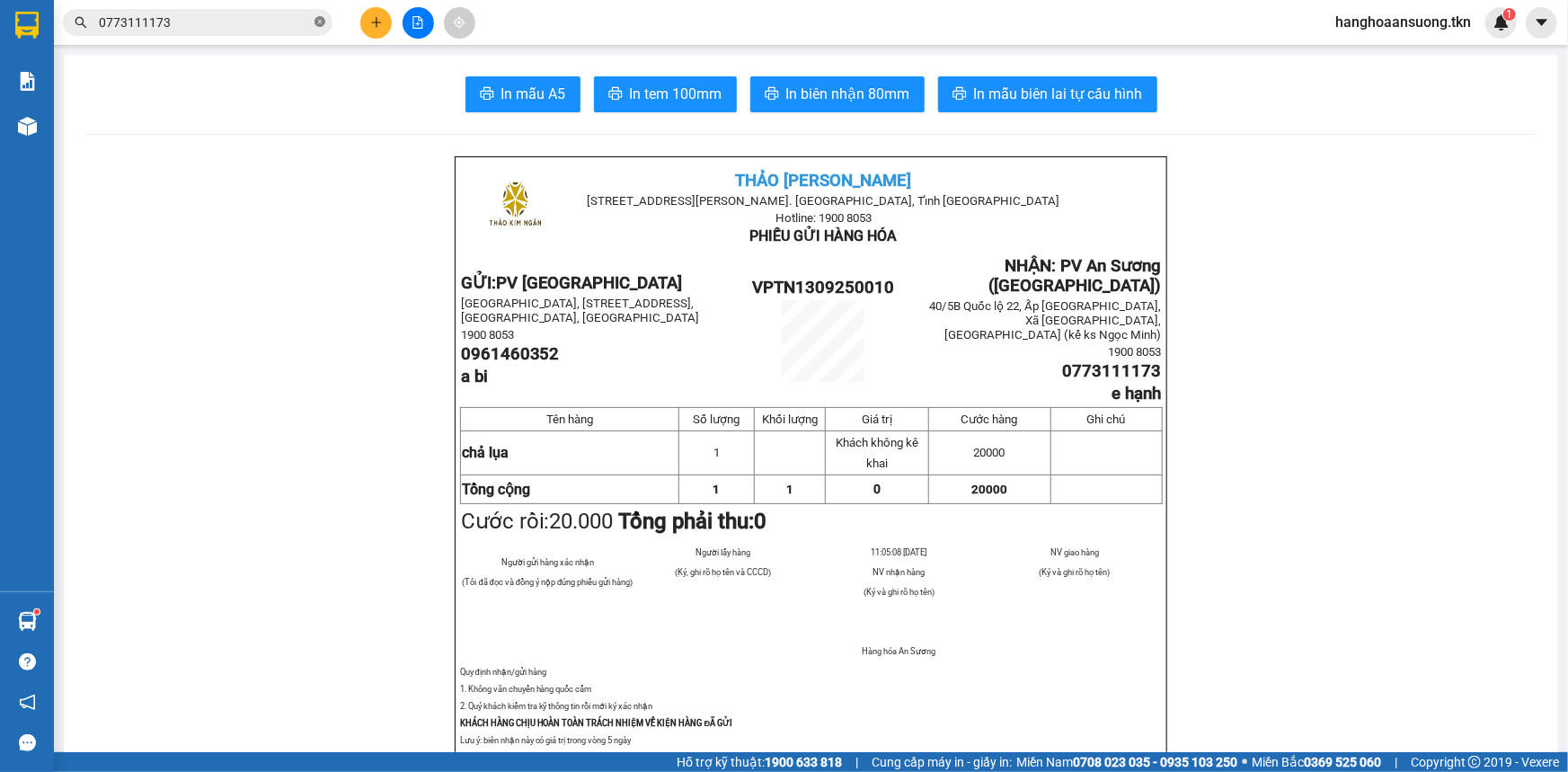
click at [320, 21] on icon "close-circle" at bounding box center [320, 21] width 11 height 11
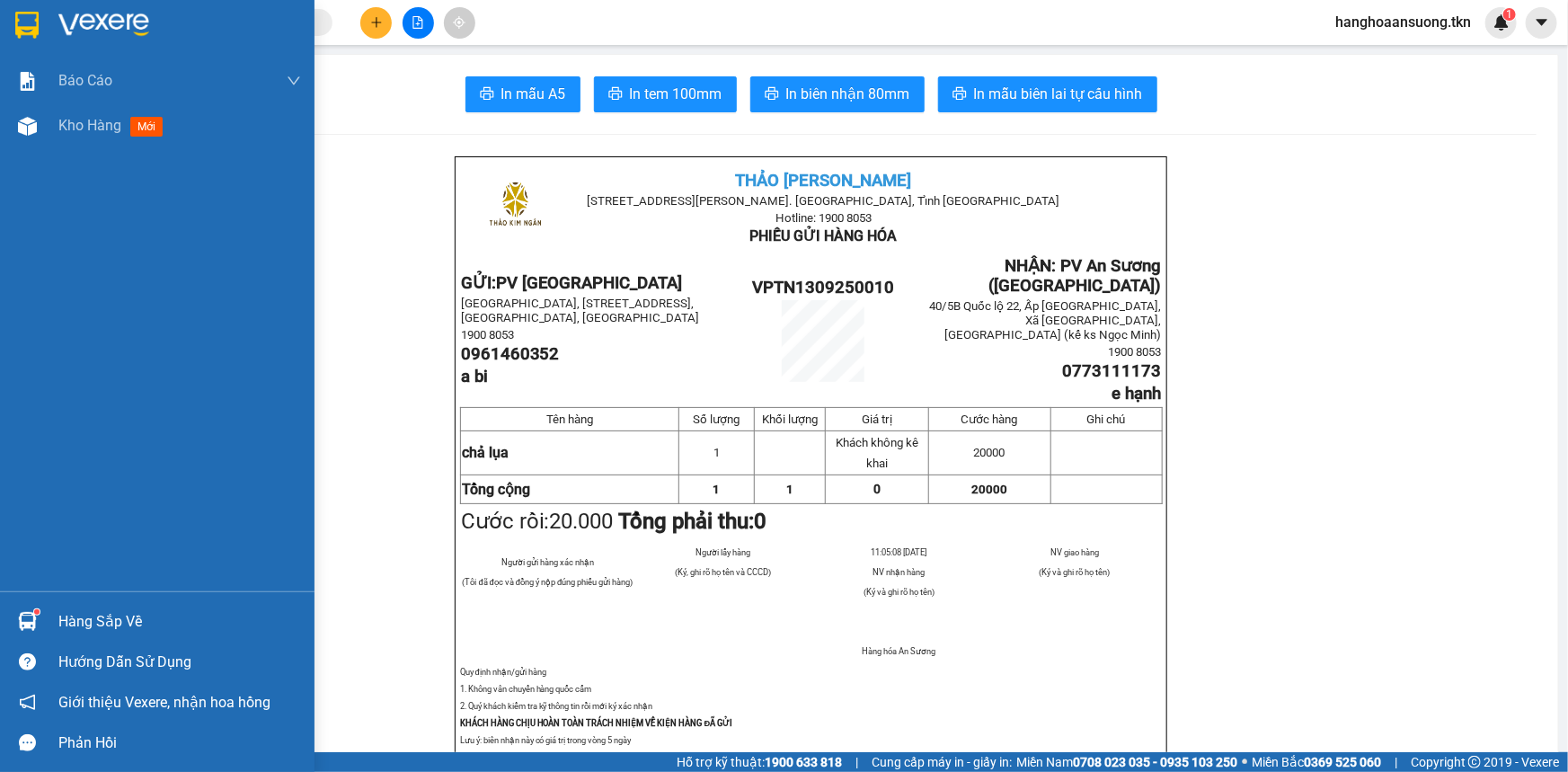
click at [25, 619] on img at bounding box center [27, 621] width 19 height 19
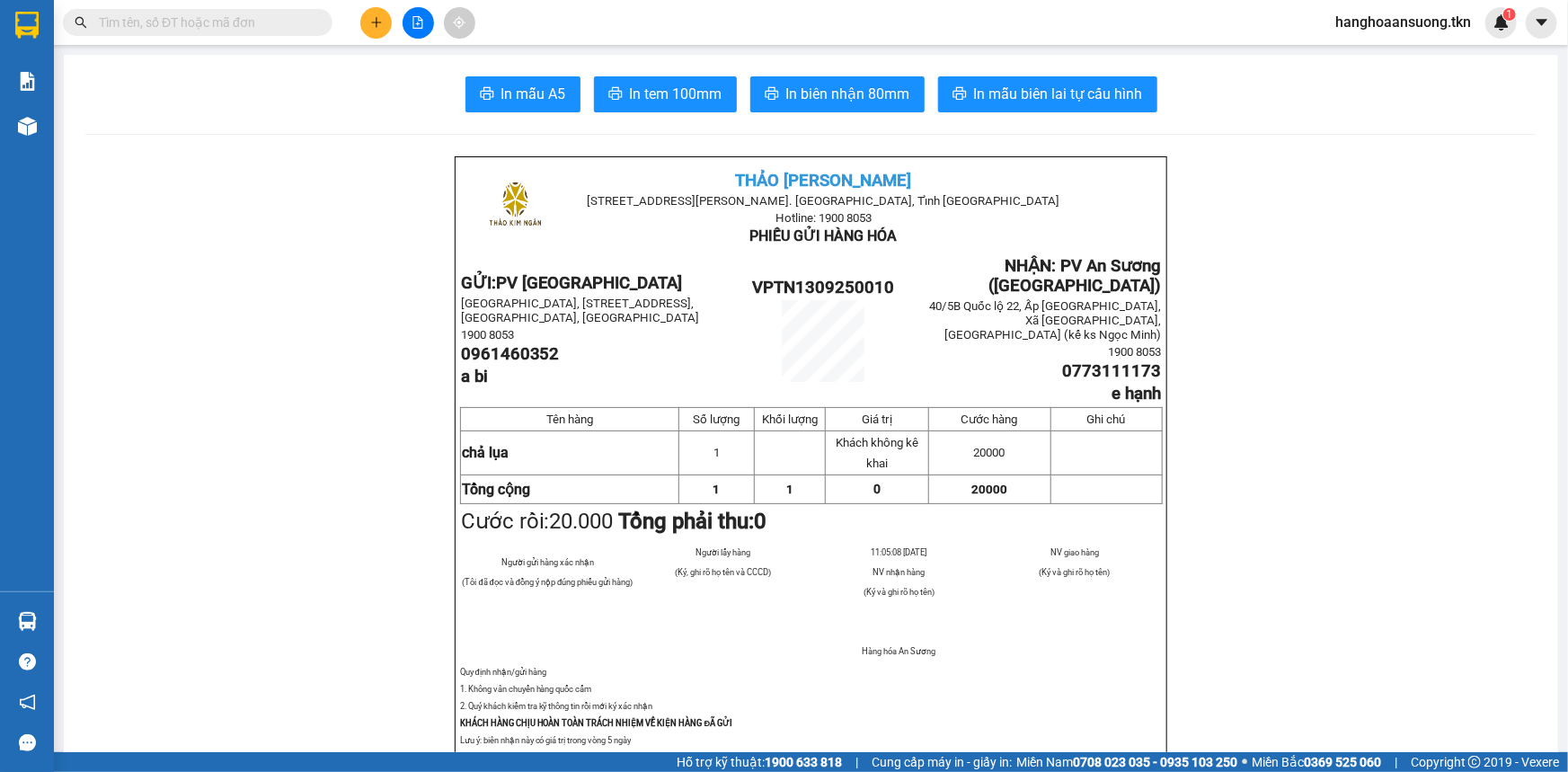
click at [316, 174] on section "Kết quả tìm kiếm ( 1 ) Bộ lọc Mã ĐH Trạng thái Món hàng Thu hộ Tổng cước Chưa c…" at bounding box center [784, 386] width 1568 height 772
click at [375, 24] on icon "plus" at bounding box center [377, 22] width 13 height 13
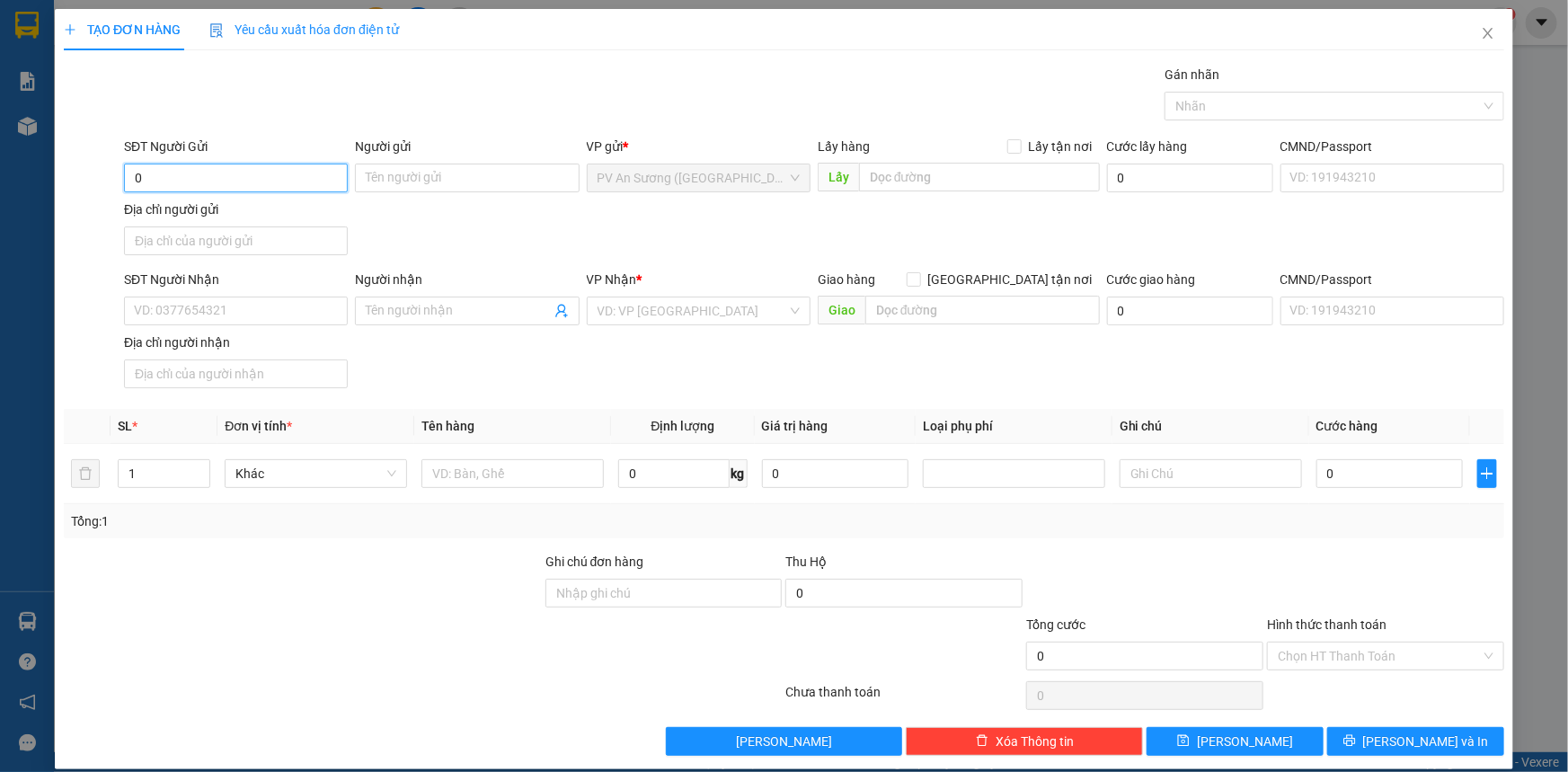
type input "0"
